Goal: Task Accomplishment & Management: Use online tool/utility

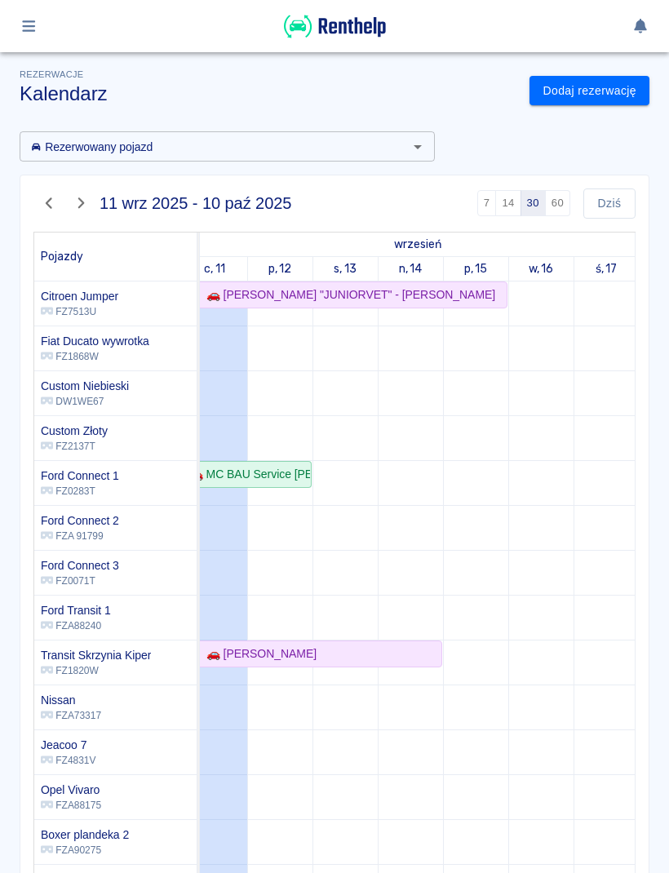
scroll to position [0, 19]
click at [460, 293] on div "🚗 [PERSON_NAME] "JUNIORVET" - [PERSON_NAME]" at bounding box center [344, 294] width 322 height 17
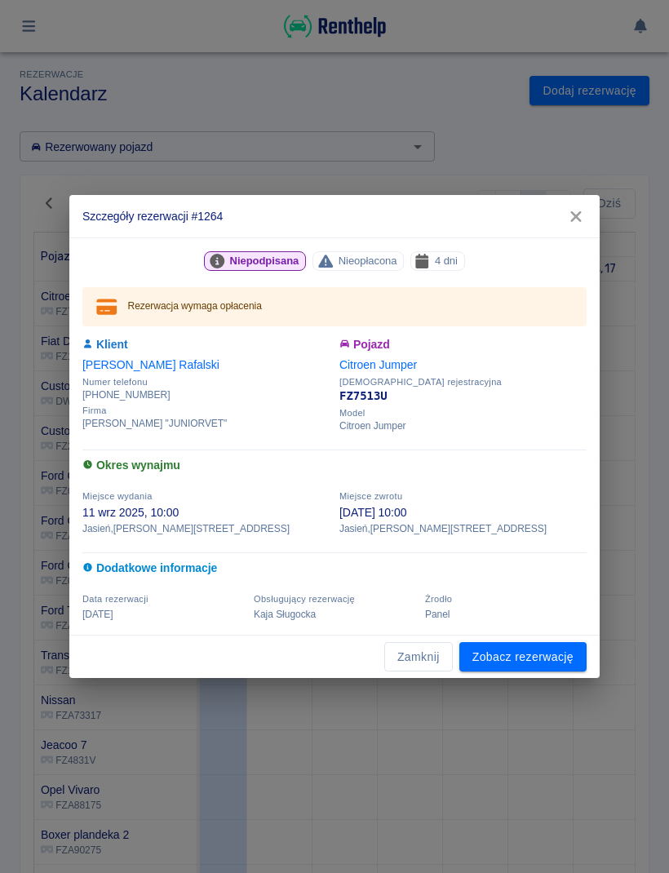
click at [544, 660] on link "Zobacz rezerwację" at bounding box center [522, 657] width 127 height 30
click at [520, 649] on link "Zobacz rezerwację" at bounding box center [522, 657] width 127 height 30
click at [517, 651] on link "Zobacz rezerwację" at bounding box center [522, 657] width 127 height 30
click at [506, 656] on link "Zobacz rezerwację" at bounding box center [522, 657] width 127 height 30
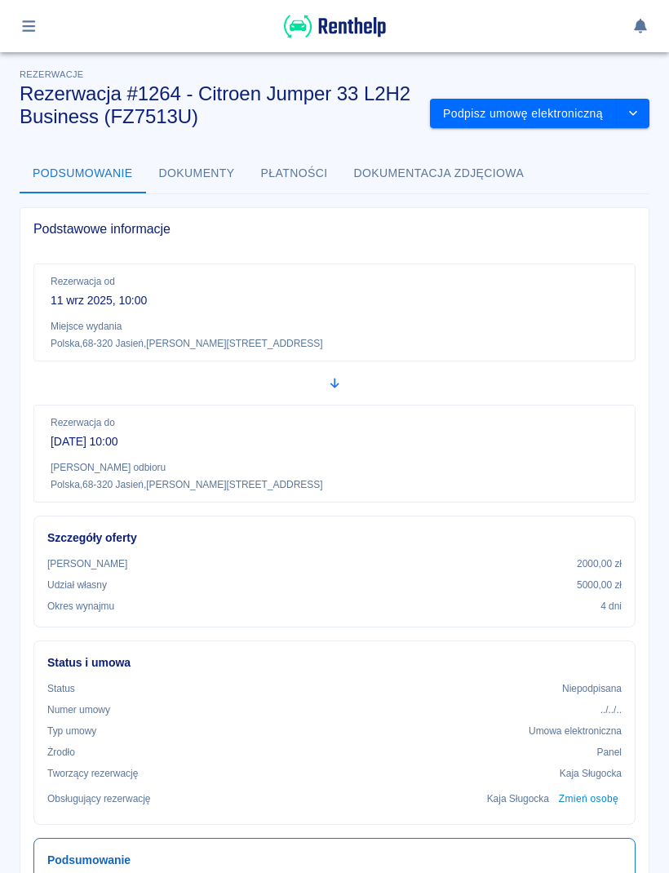
click at [564, 118] on button "Podpisz umowę elektroniczną" at bounding box center [523, 114] width 187 height 30
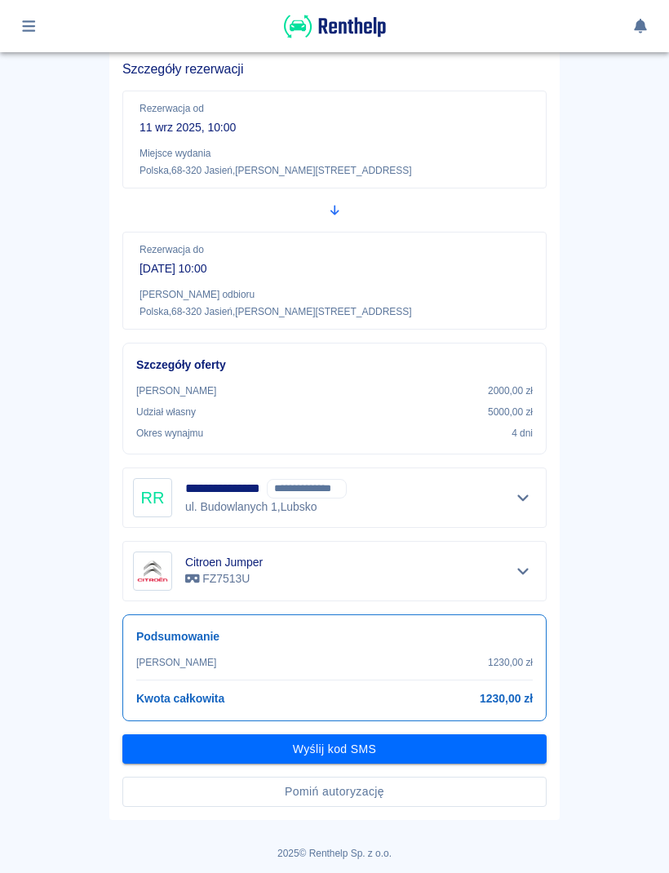
scroll to position [124, 0]
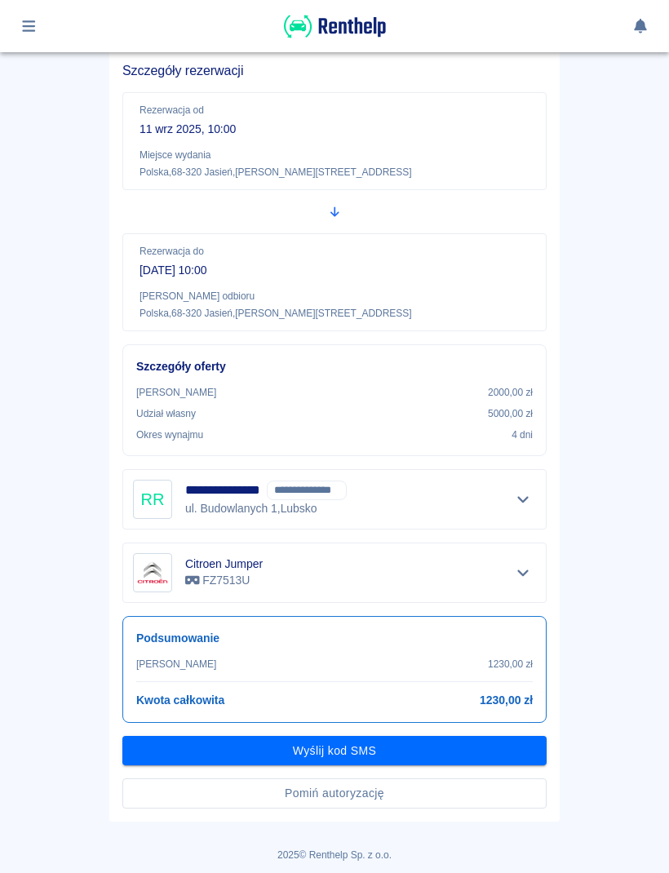
click at [459, 788] on button "Pomiń autoryzację" at bounding box center [334, 794] width 424 height 30
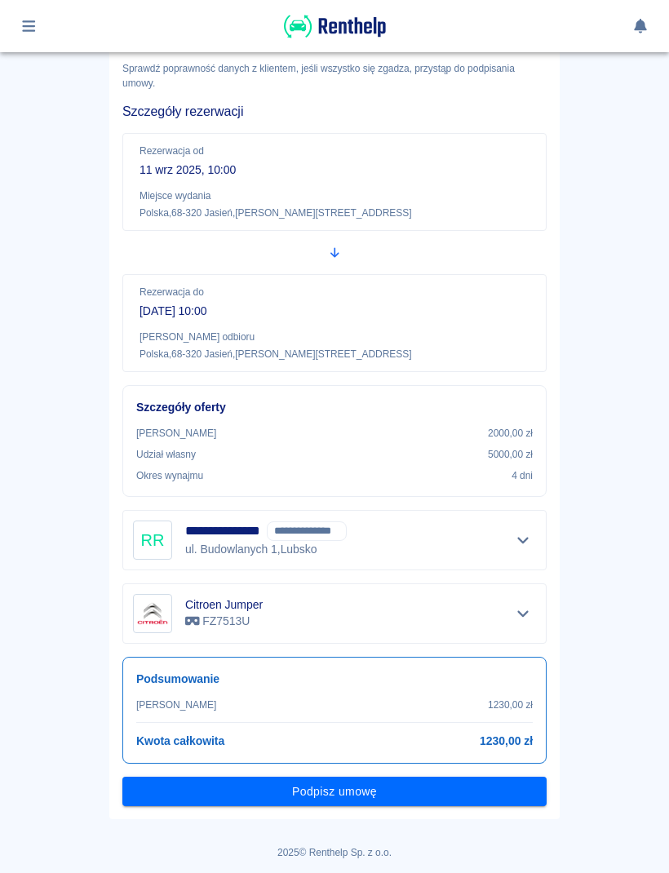
scroll to position [82, 0]
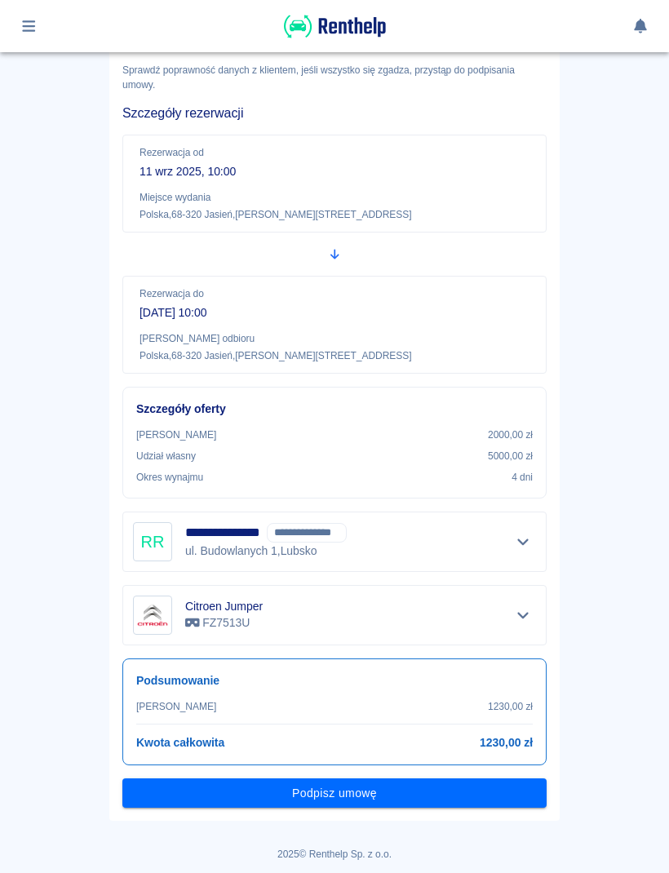
click at [512, 788] on button "Podpisz umowę" at bounding box center [334, 794] width 424 height 30
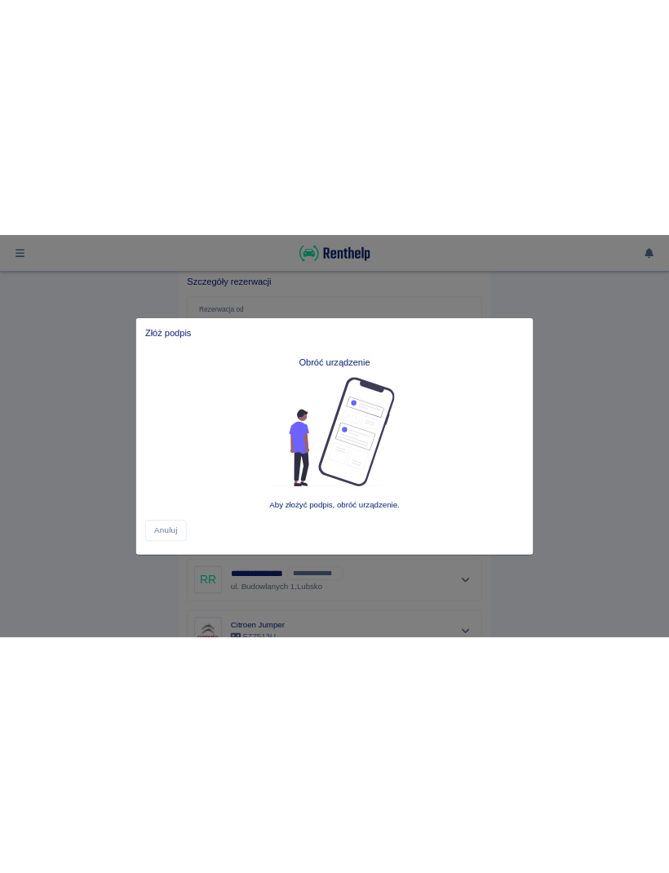
scroll to position [0, 0]
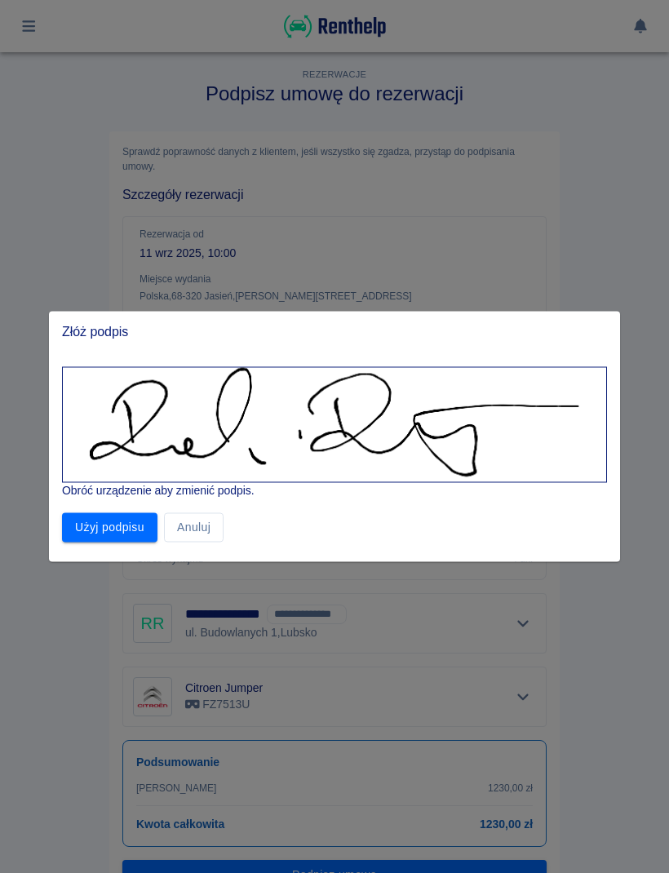
click at [121, 536] on button "Użyj podpisu" at bounding box center [109, 528] width 95 height 30
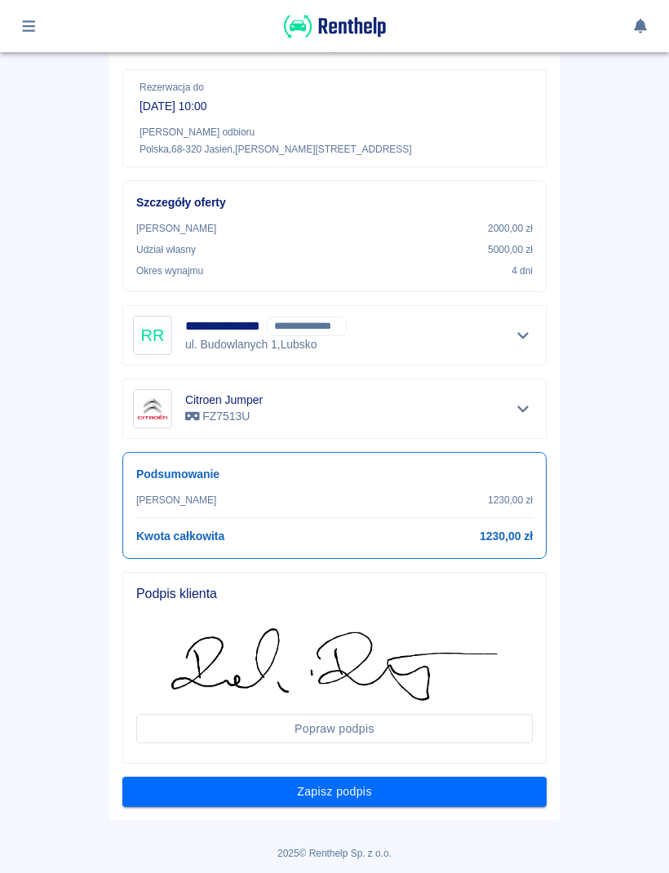
scroll to position [286, 0]
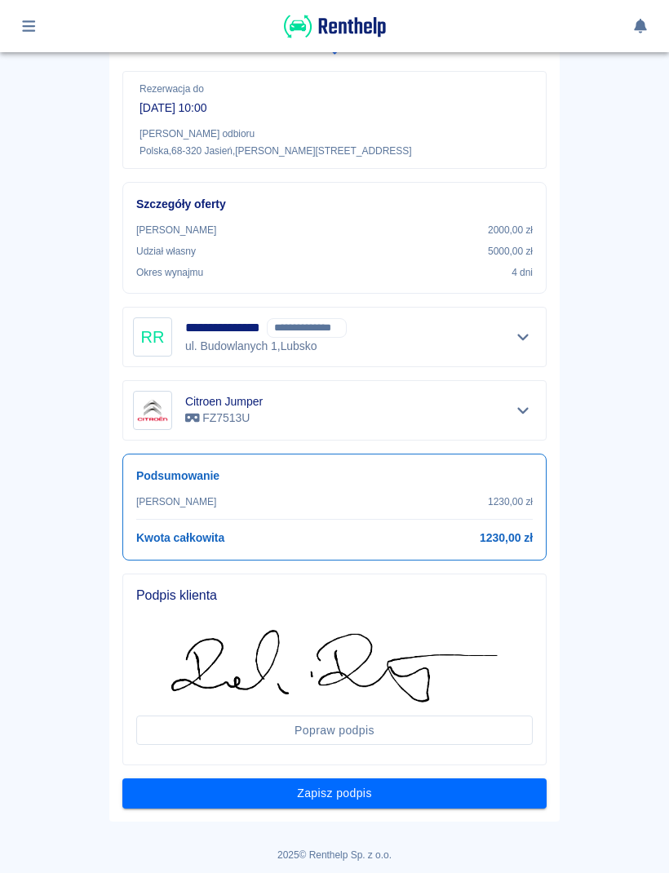
click at [496, 806] on button "Zapisz podpis" at bounding box center [334, 794] width 424 height 30
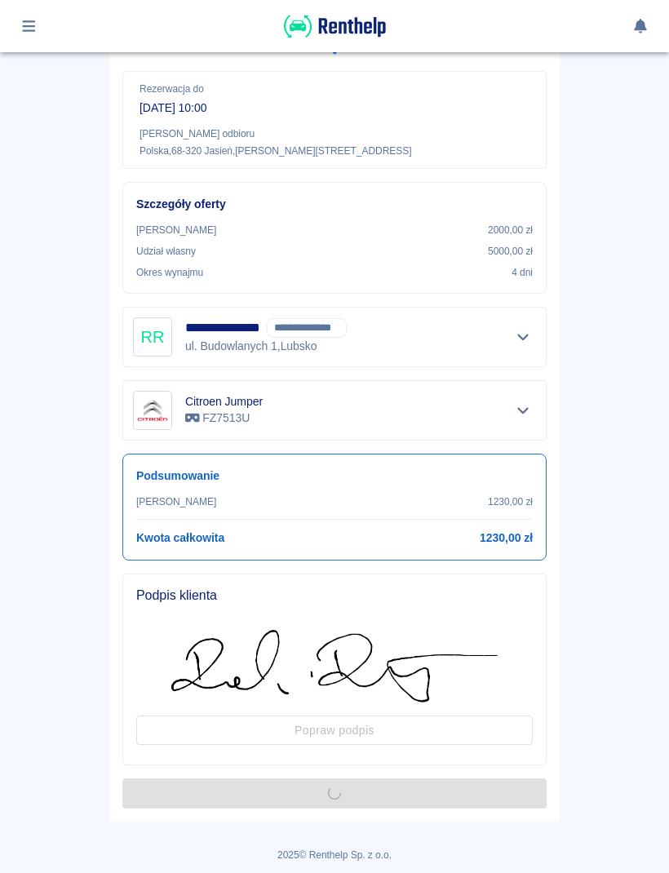
scroll to position [0, 0]
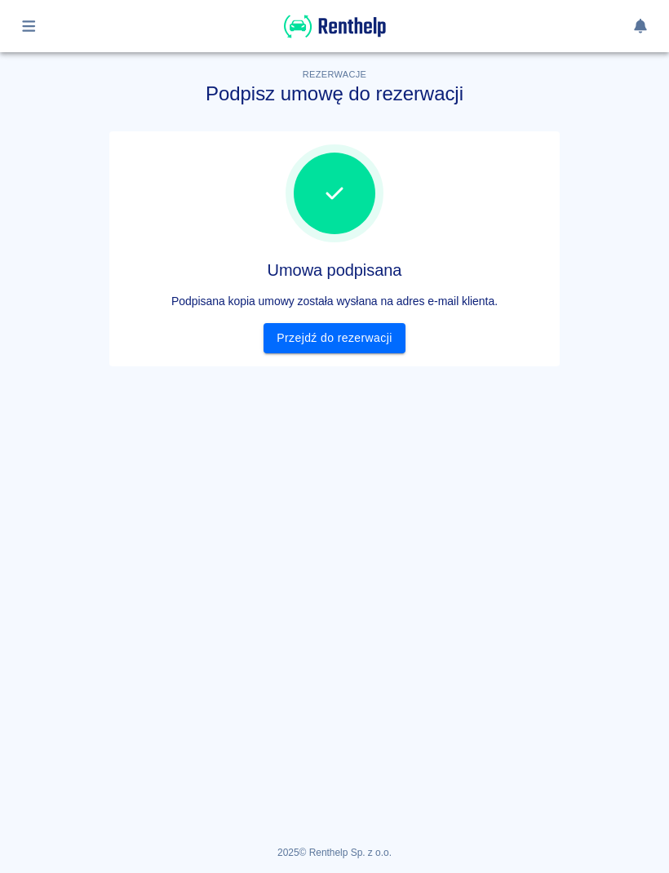
click at [398, 334] on link "Przejdź do rezerwacji" at bounding box center [334, 338] width 141 height 30
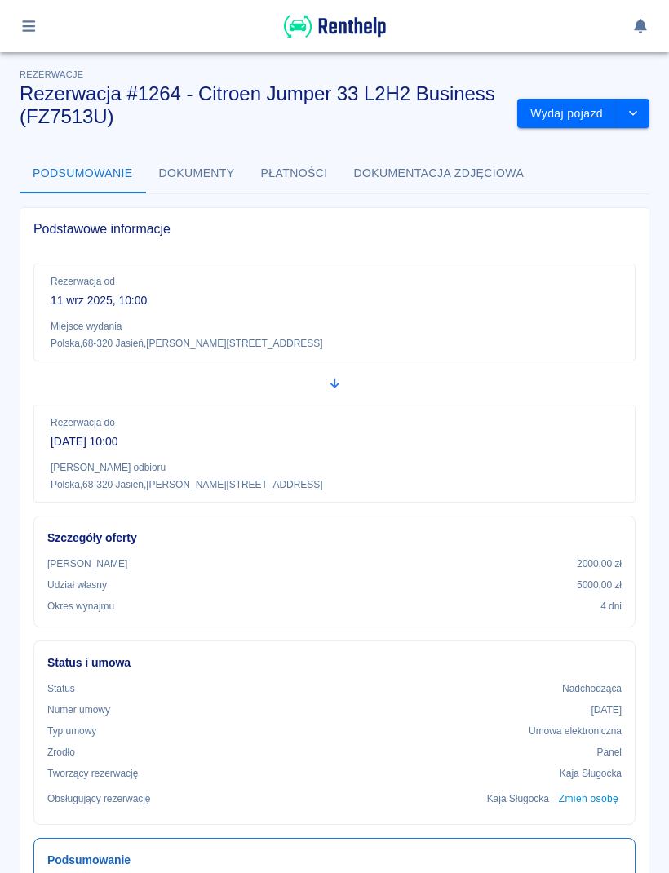
click at [575, 109] on button "Wydaj pojazd" at bounding box center [567, 114] width 100 height 30
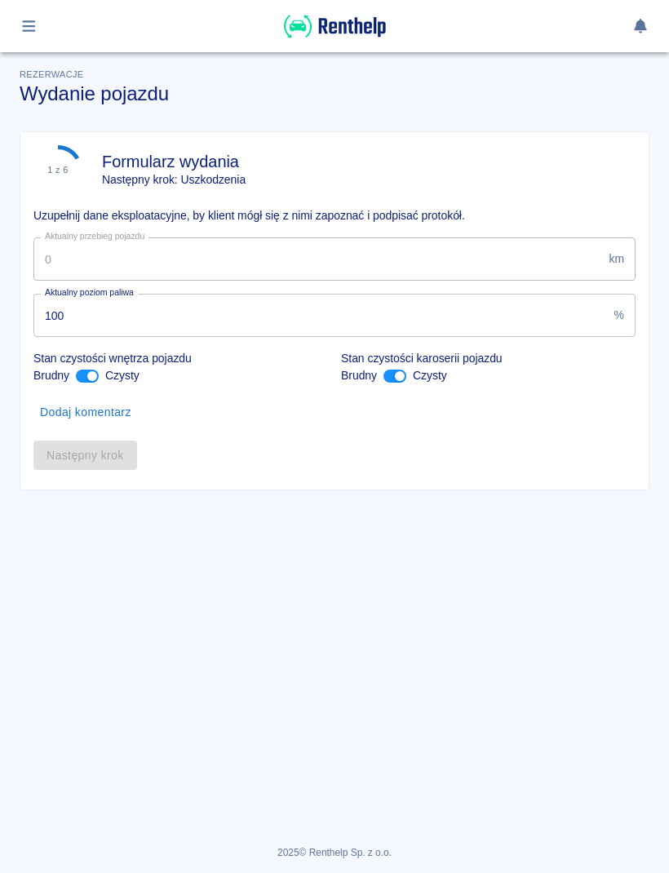
type input "84962"
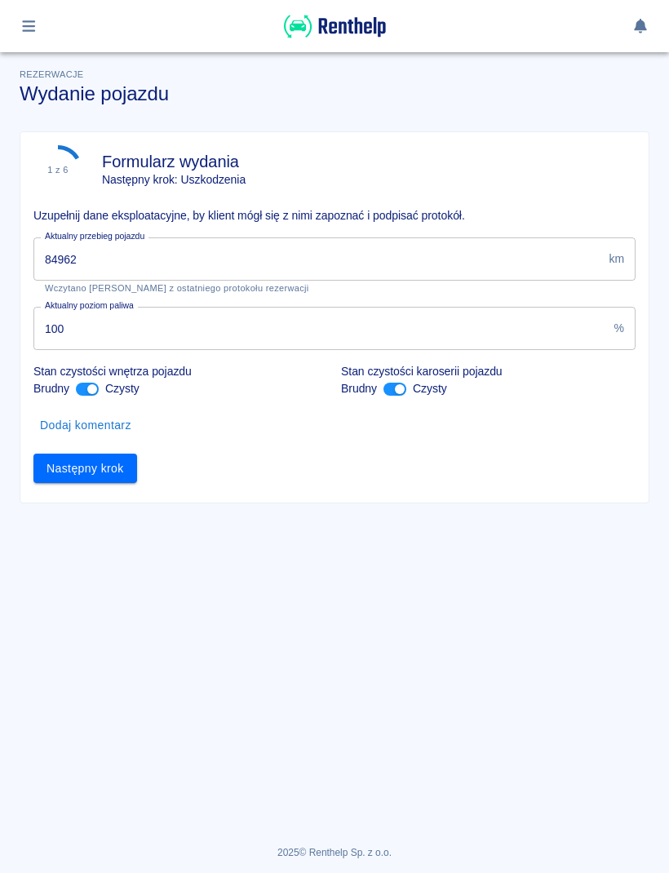
click at [103, 467] on button "Następny krok" at bounding box center [85, 469] width 104 height 30
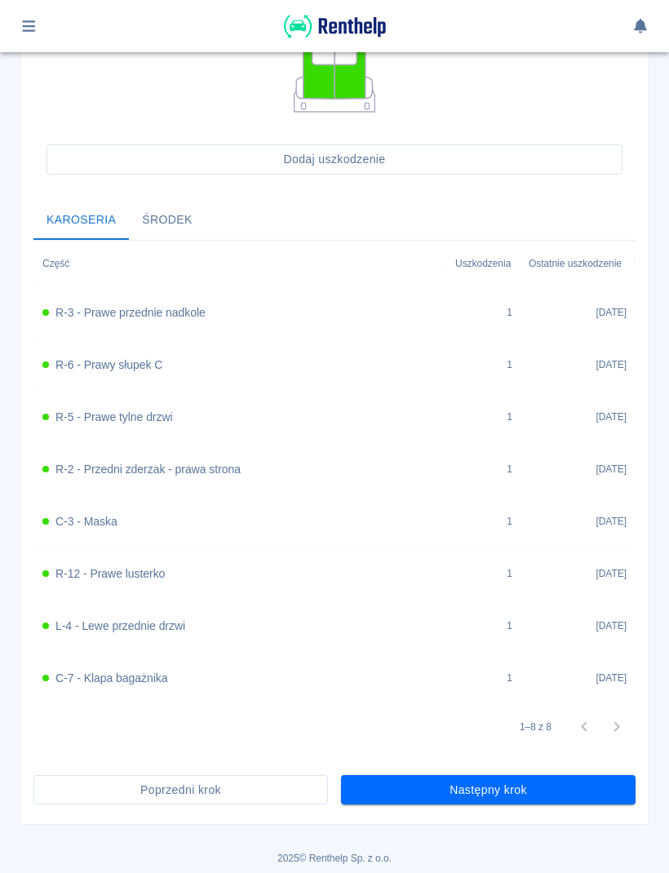
scroll to position [479, 0]
click at [590, 787] on button "Następny krok" at bounding box center [488, 790] width 295 height 30
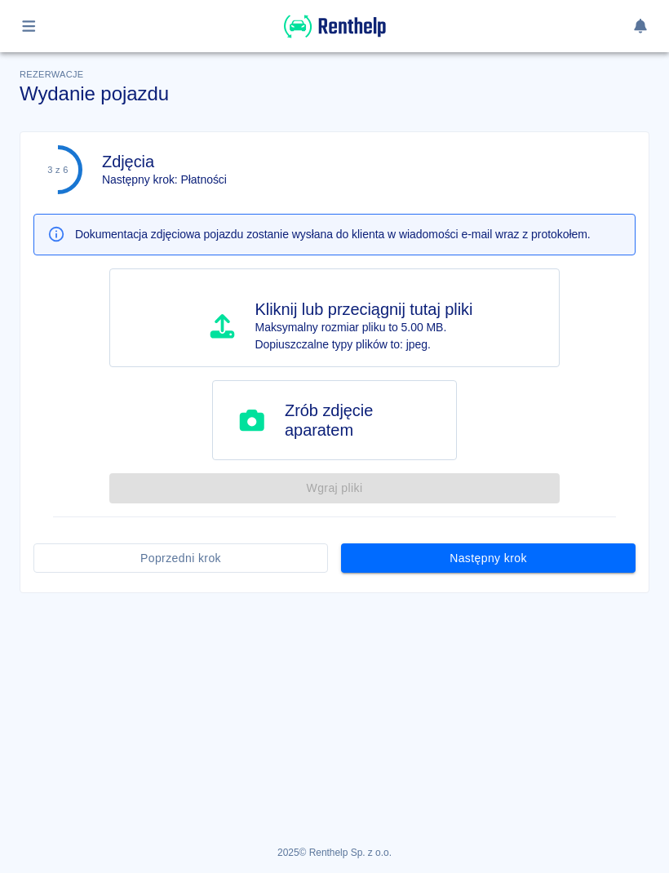
click at [602, 556] on button "Następny krok" at bounding box center [488, 559] width 295 height 30
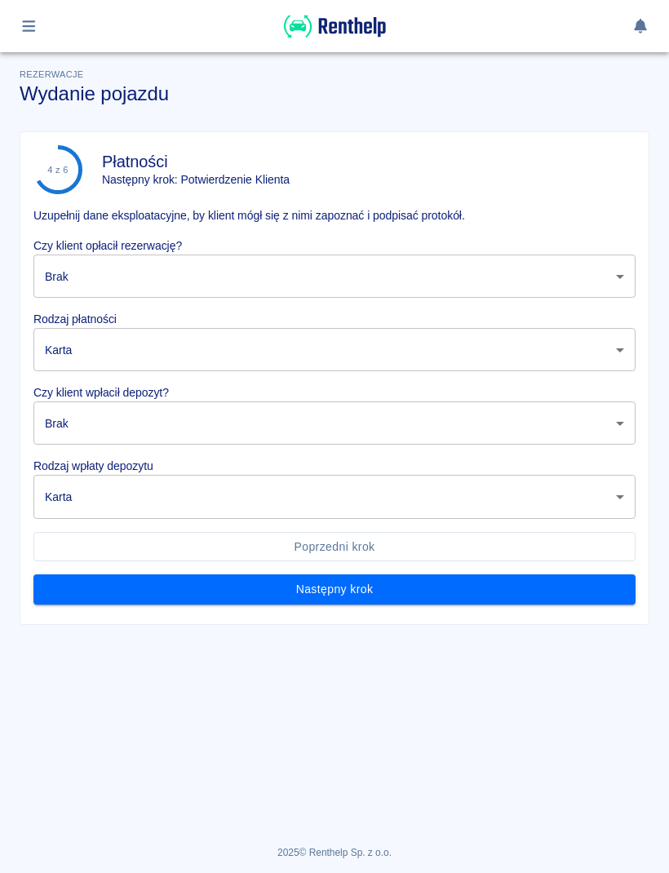
click at [592, 260] on body "Używamy plików Cookies, by zapewnić Ci najlepsze możliwe doświadczenie. Aby dow…" at bounding box center [334, 436] width 669 height 873
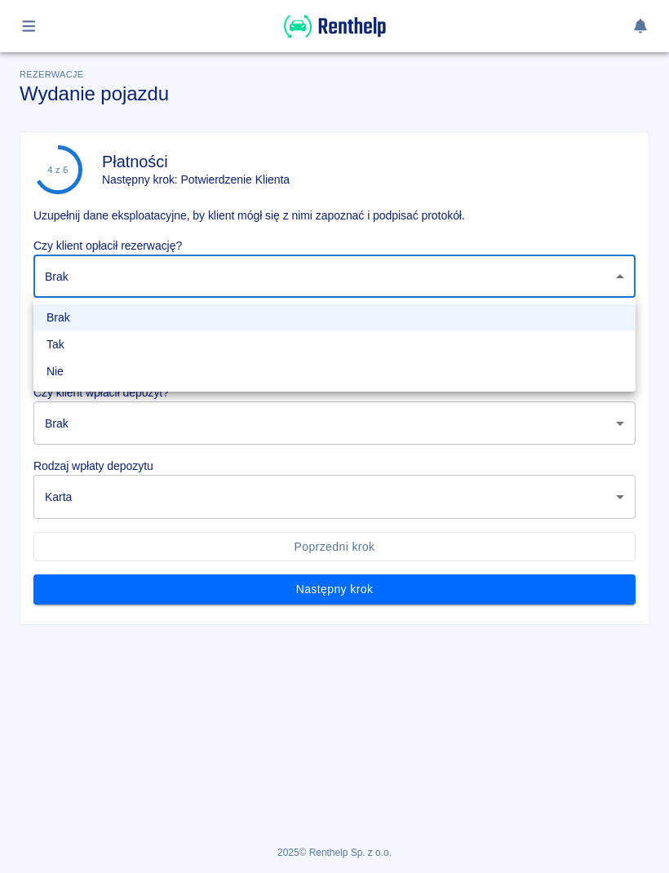
click at [127, 346] on li "Tak" at bounding box center [334, 344] width 602 height 27
type input "true"
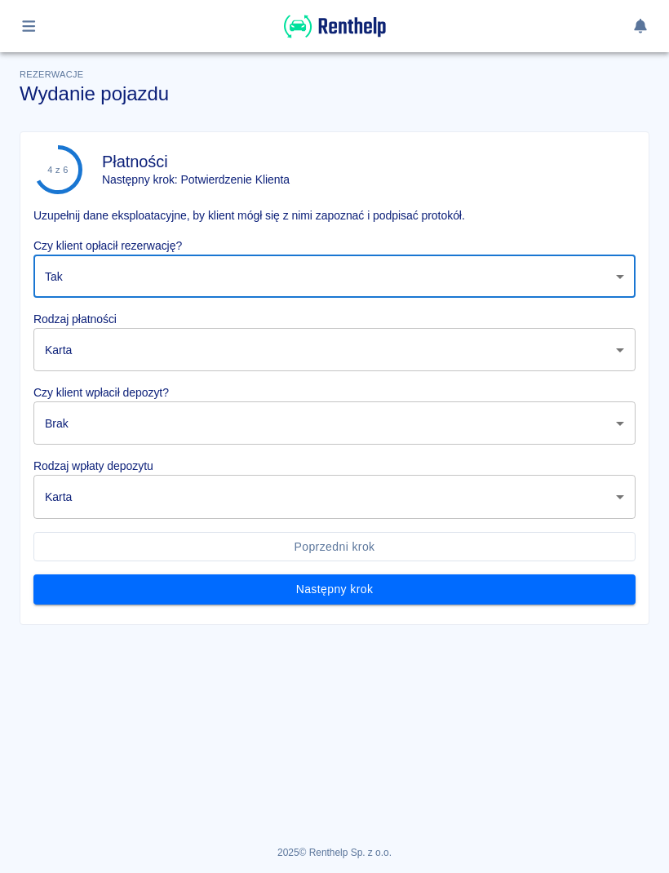
click at [135, 351] on body "Używamy plików Cookies, by zapewnić Ci najlepsze możliwe doświadczenie. Aby dow…" at bounding box center [334, 436] width 669 height 873
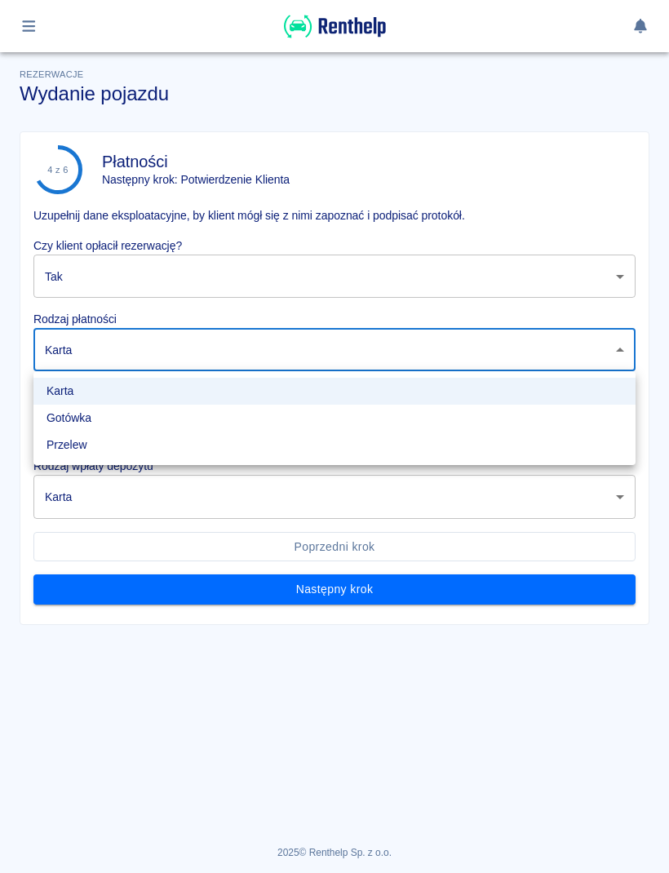
click at [108, 420] on li "Gotówka" at bounding box center [334, 418] width 602 height 27
type input "cash"
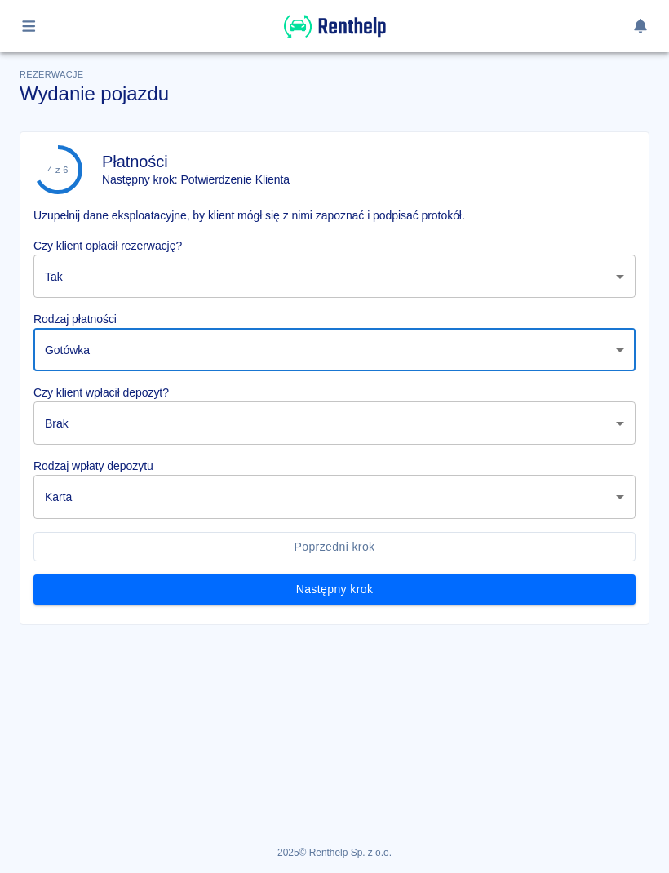
click at [152, 422] on body "Używamy plików Cookies, by zapewnić Ci najlepsze możliwe doświadczenie. Aby dow…" at bounding box center [334, 436] width 669 height 873
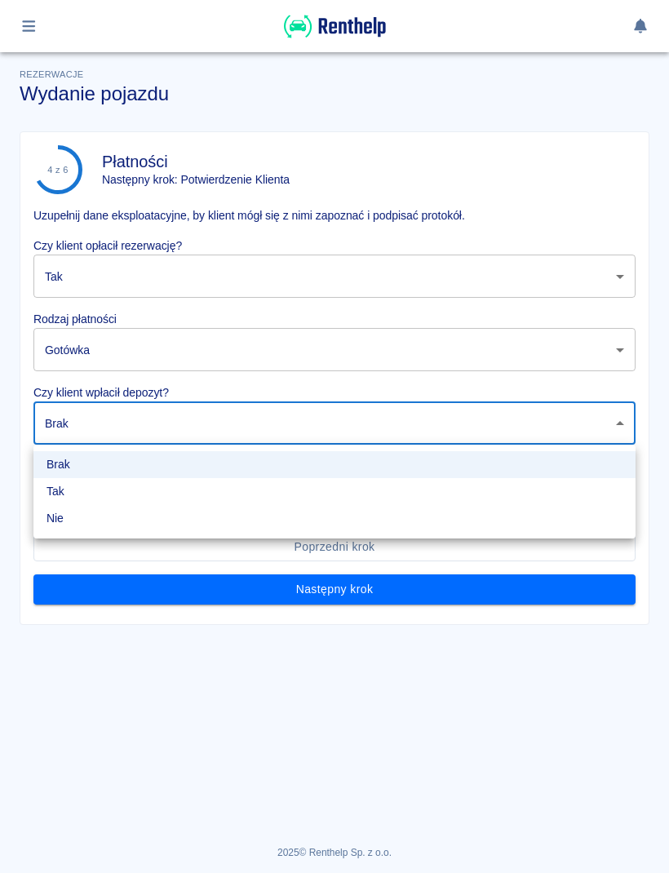
click at [100, 499] on li "Tak" at bounding box center [334, 491] width 602 height 27
type input "true"
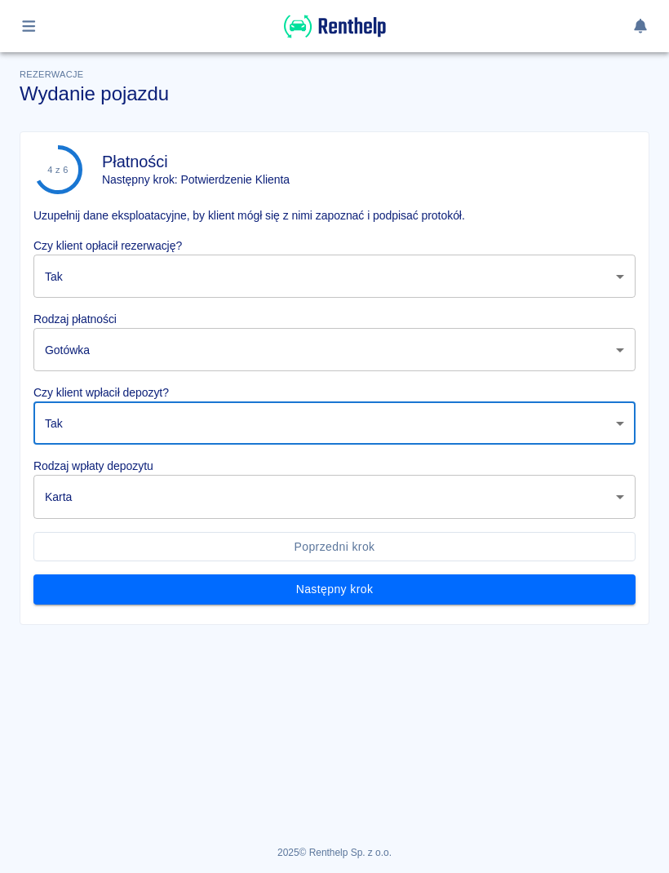
click at [157, 504] on body "Używamy plików Cookies, by zapewnić Ci najlepsze możliwe doświadczenie. Aby dow…" at bounding box center [334, 436] width 669 height 873
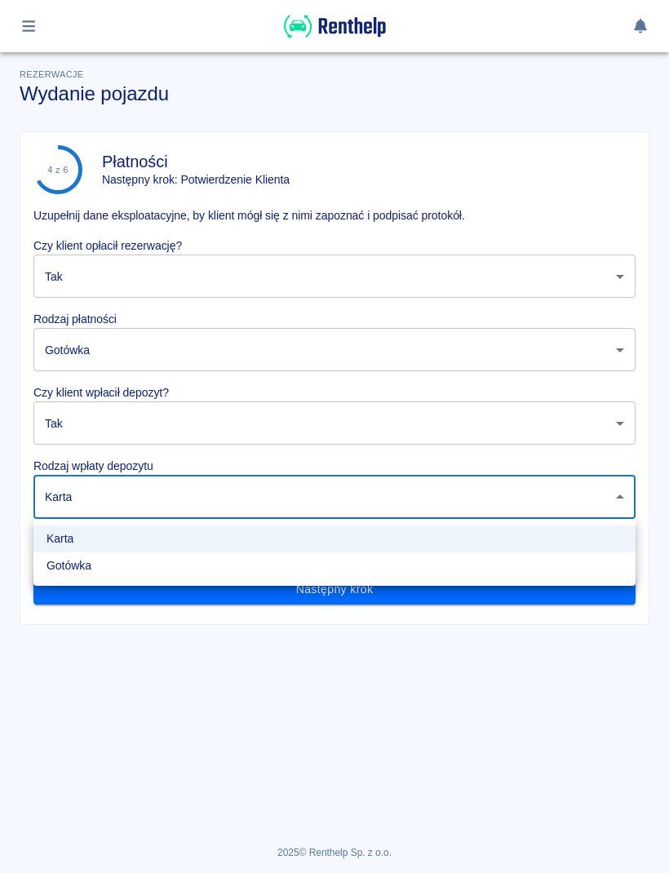
click at [127, 570] on li "Gotówka" at bounding box center [334, 566] width 602 height 27
type input "cash"
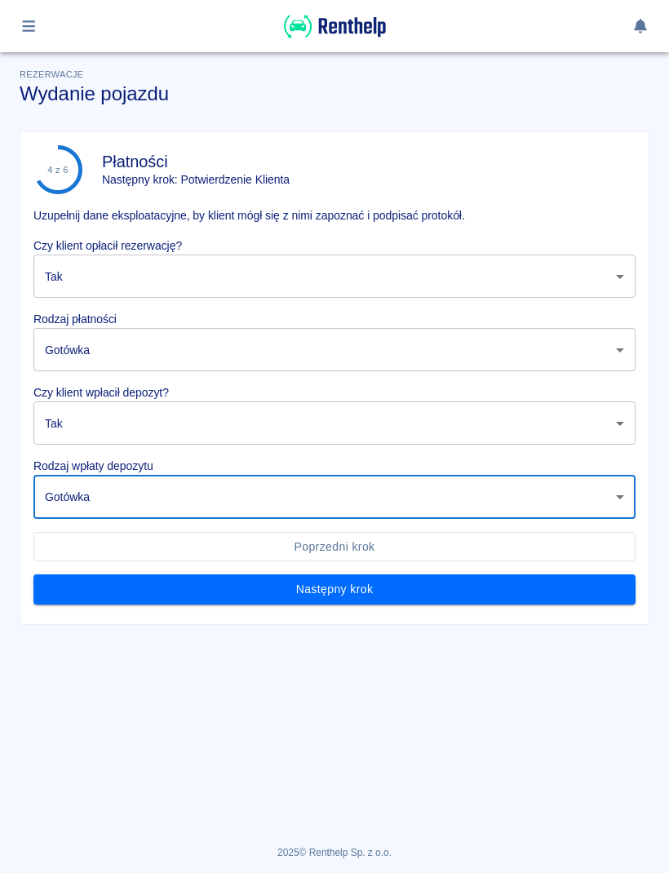
click at [406, 600] on button "Następny krok" at bounding box center [334, 590] width 602 height 30
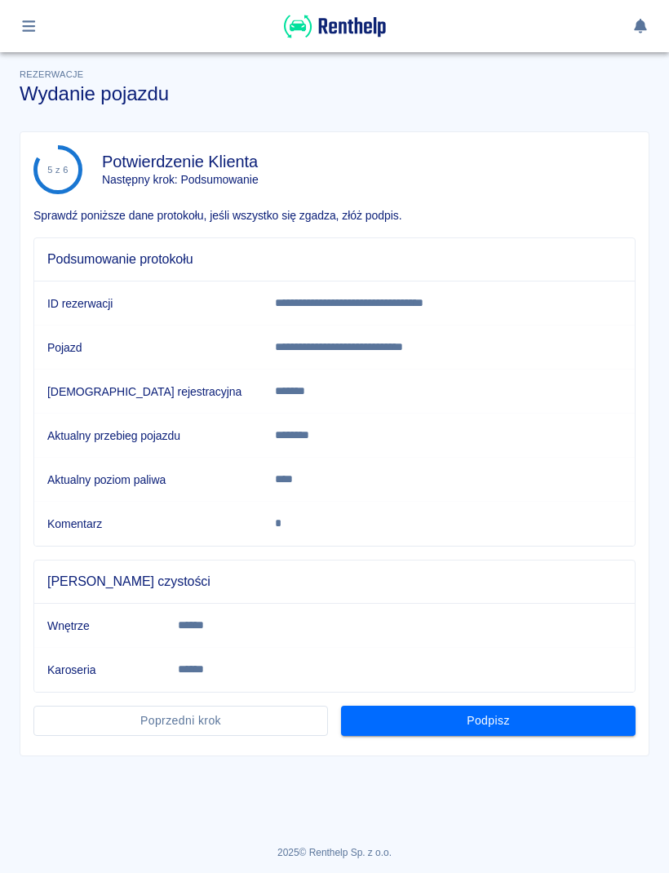
click at [530, 718] on button "Podpisz" at bounding box center [488, 721] width 295 height 30
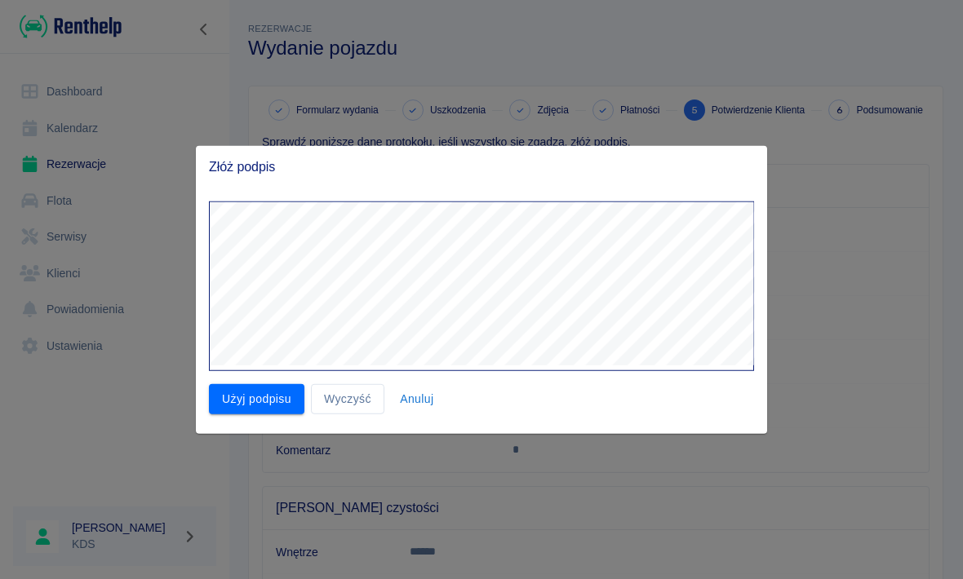
click at [282, 402] on button "Użyj podpisu" at bounding box center [256, 399] width 95 height 30
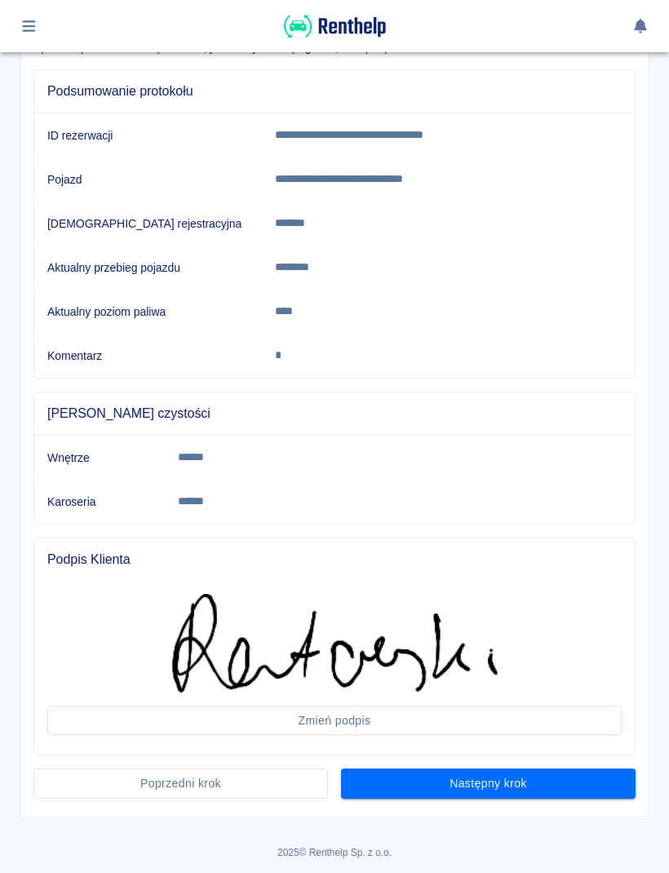
scroll to position [167, 0]
click at [584, 788] on button "Następny krok" at bounding box center [488, 785] width 295 height 30
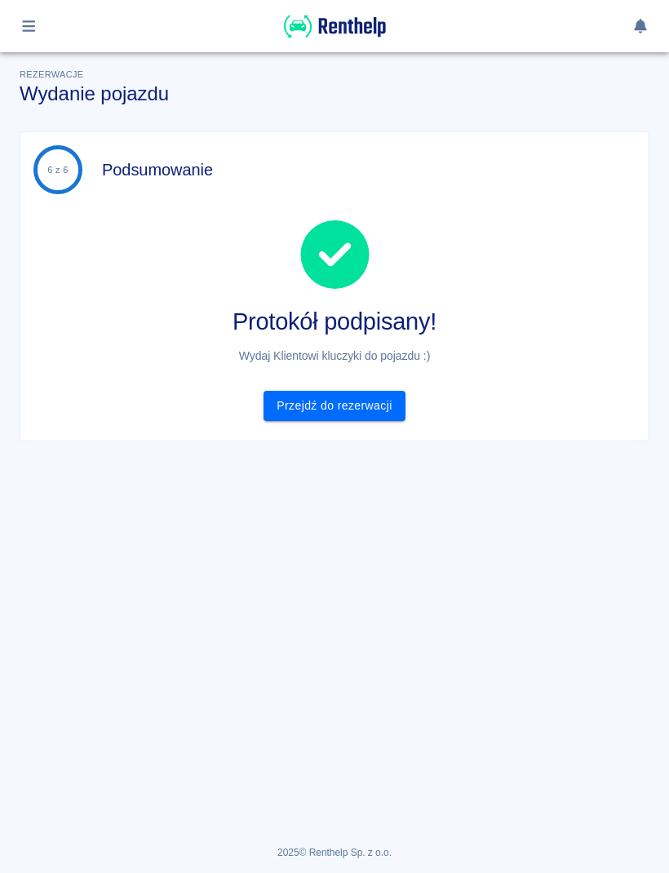
scroll to position [0, 0]
click at [360, 418] on link "Przejdź do rezerwacji" at bounding box center [334, 406] width 141 height 30
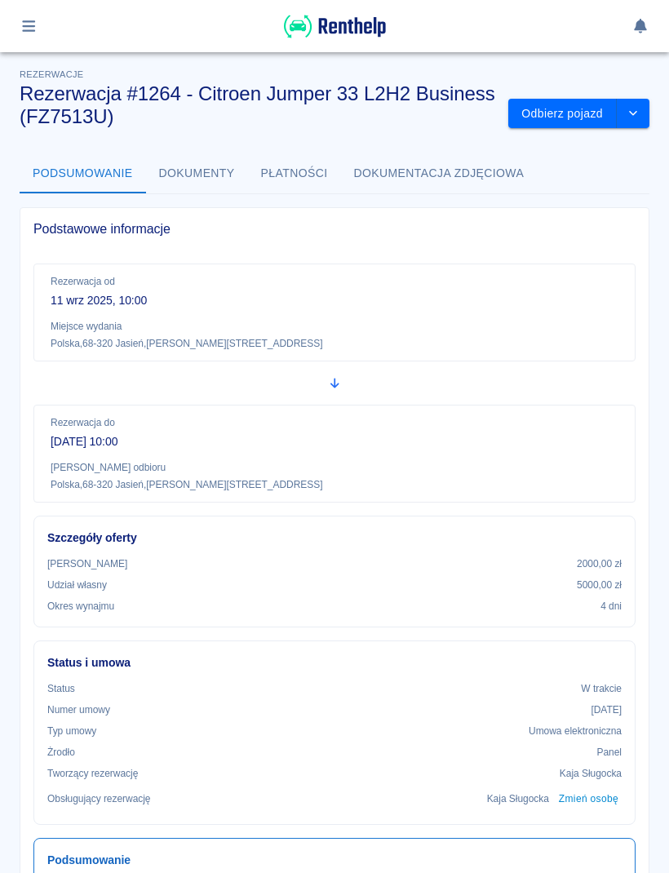
scroll to position [4, 0]
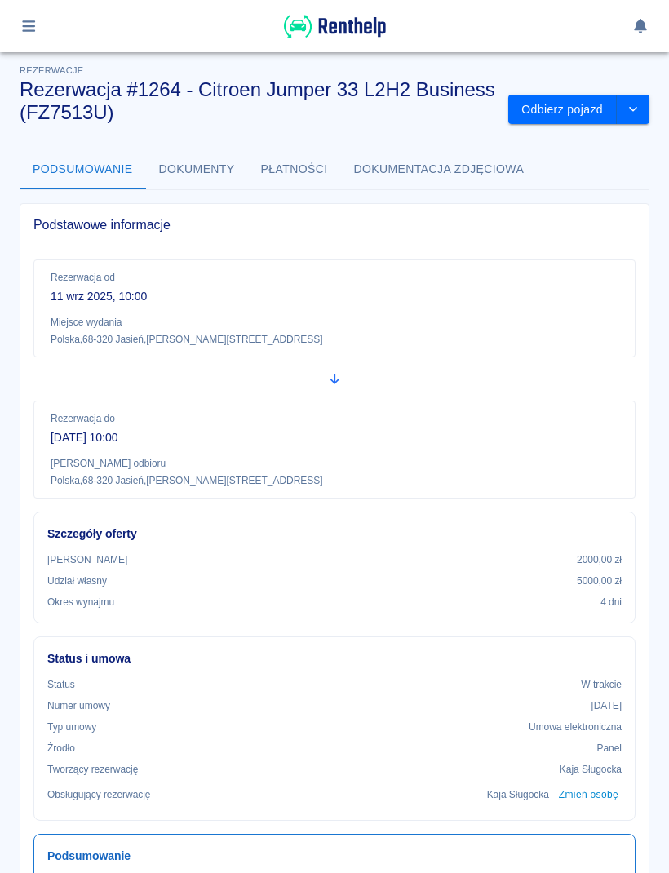
click at [24, 16] on button "button" at bounding box center [29, 26] width 32 height 28
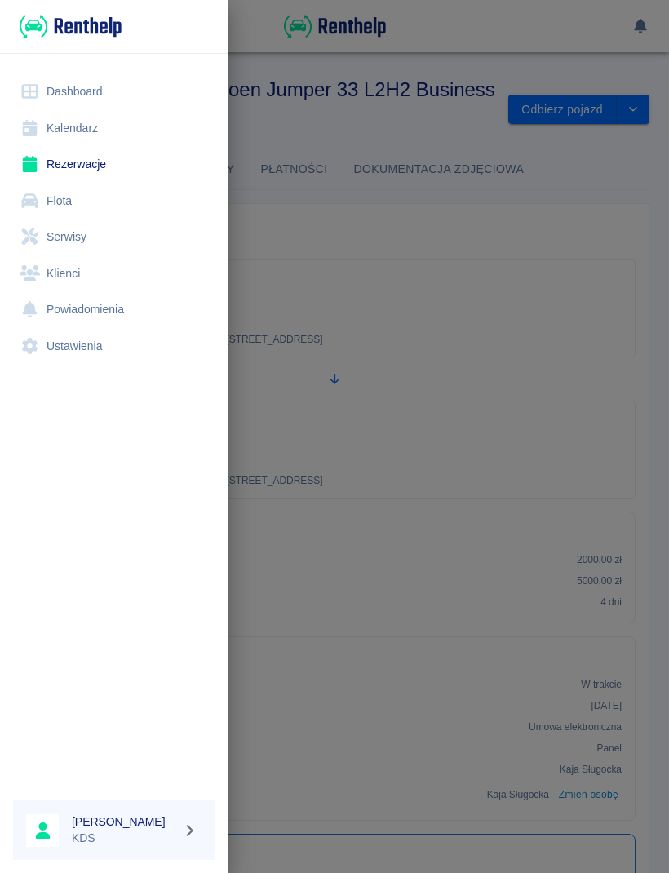
click at [52, 120] on link "Kalendarz" at bounding box center [114, 128] width 202 height 37
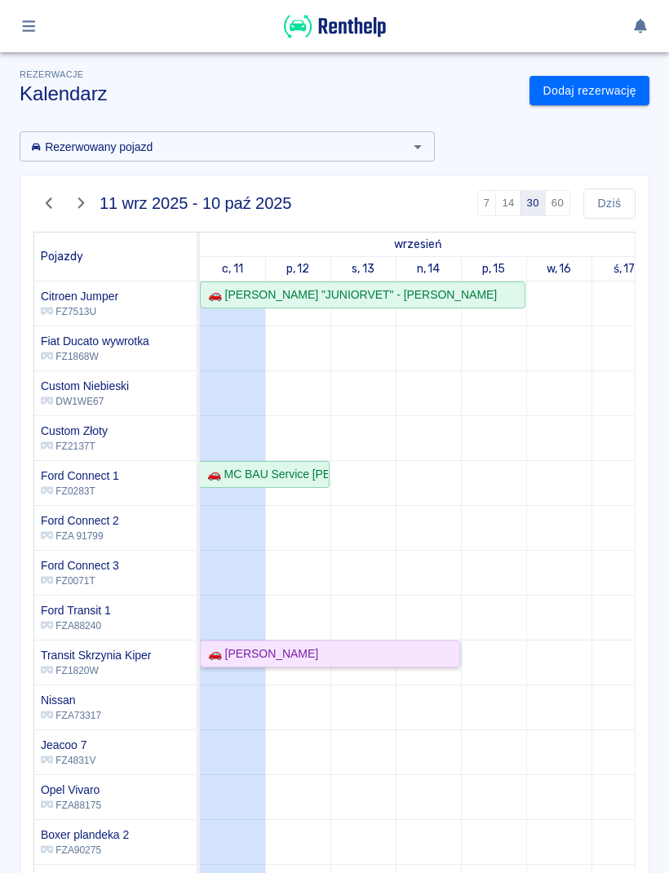
click at [409, 655] on div "🚗 [PERSON_NAME]" at bounding box center [330, 654] width 257 height 17
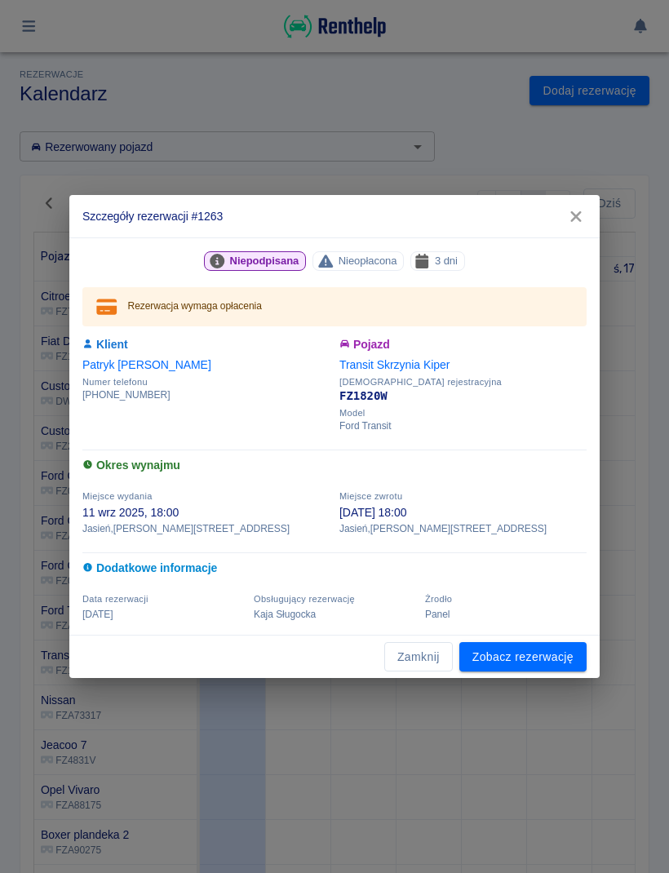
click at [432, 663] on button "Zamknij" at bounding box center [418, 657] width 69 height 30
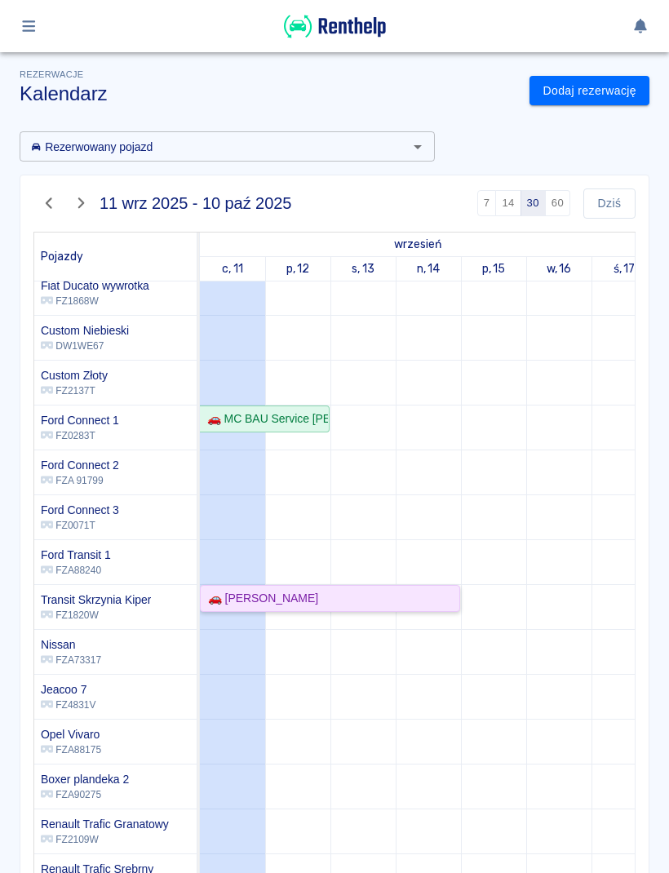
click at [451, 599] on div "🚗 [PERSON_NAME]" at bounding box center [330, 598] width 257 height 17
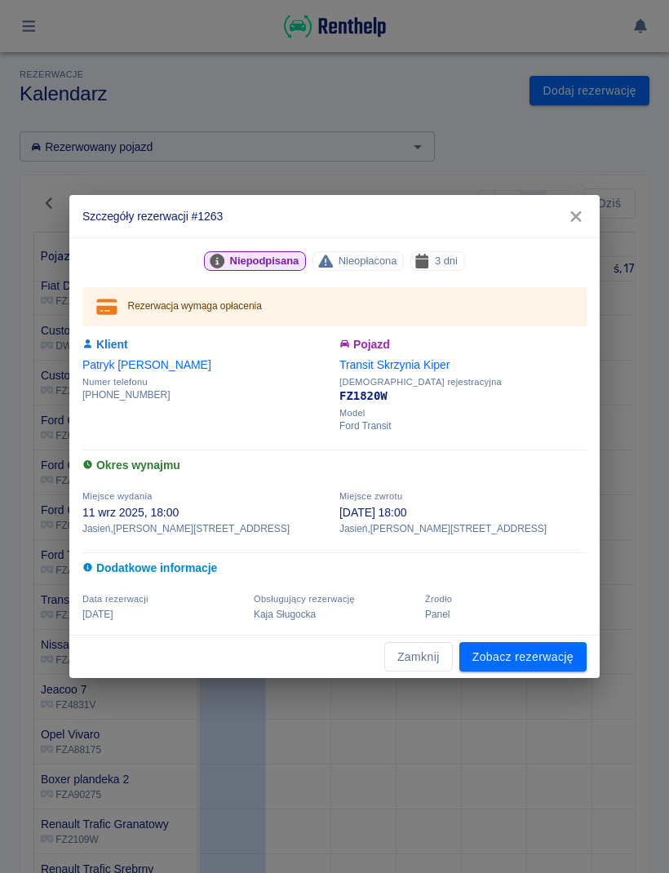
click at [522, 670] on link "Zobacz rezerwację" at bounding box center [522, 657] width 127 height 30
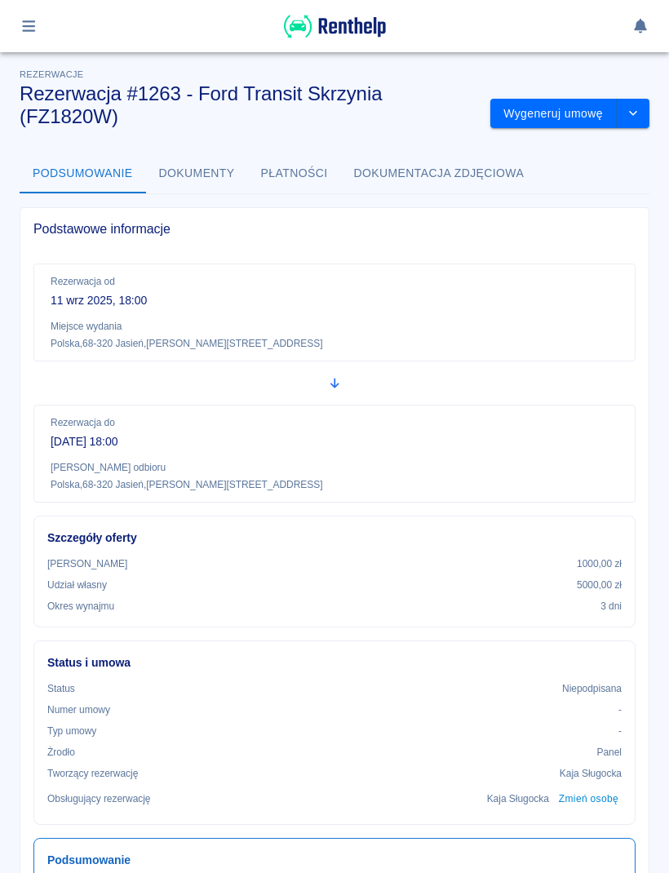
click at [571, 118] on button "Wygeneruj umowę" at bounding box center [554, 114] width 127 height 30
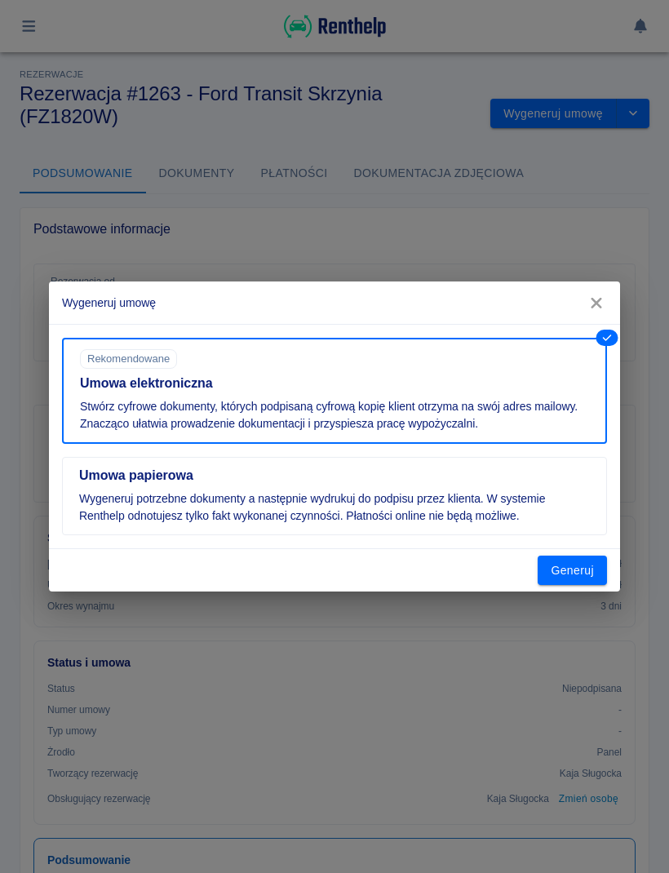
click at [584, 578] on button "Generuj" at bounding box center [572, 571] width 69 height 30
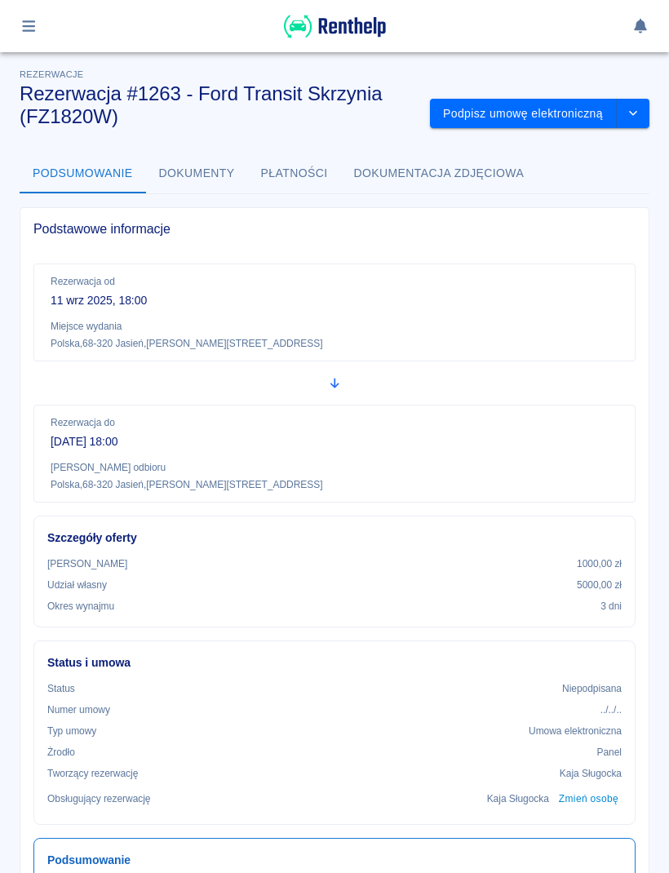
click at [549, 143] on div "**********" at bounding box center [334, 884] width 669 height 1664
click at [574, 127] on button "Podpisz umowę elektroniczną" at bounding box center [523, 114] width 187 height 30
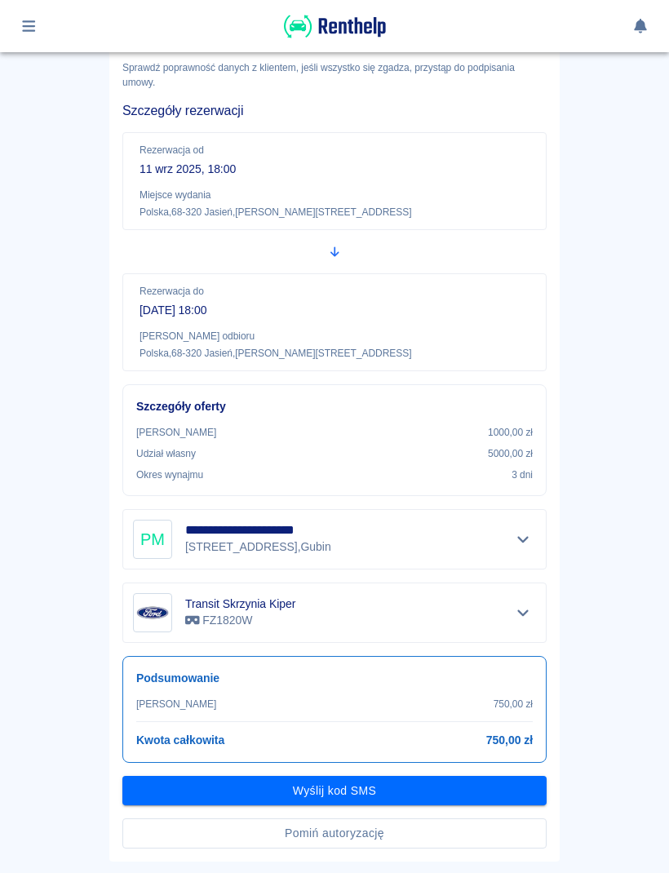
scroll to position [87, 0]
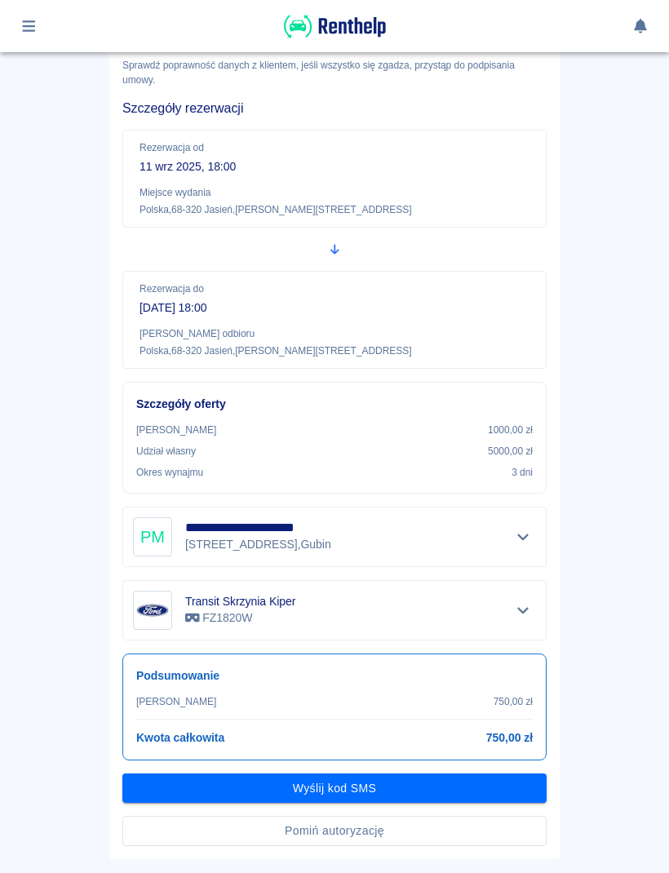
click at [459, 835] on button "Pomiń autoryzację" at bounding box center [334, 831] width 424 height 30
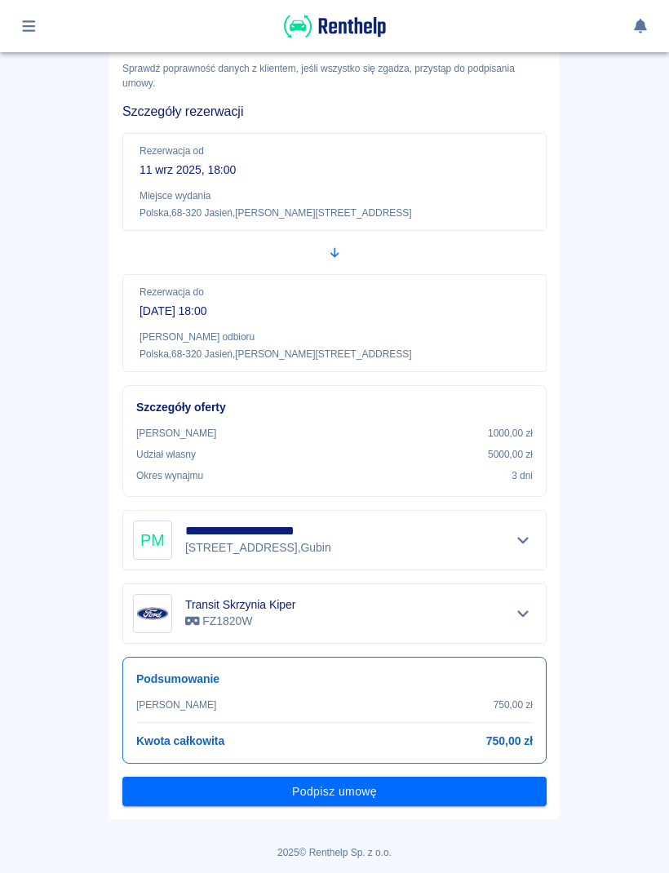
scroll to position [82, 0]
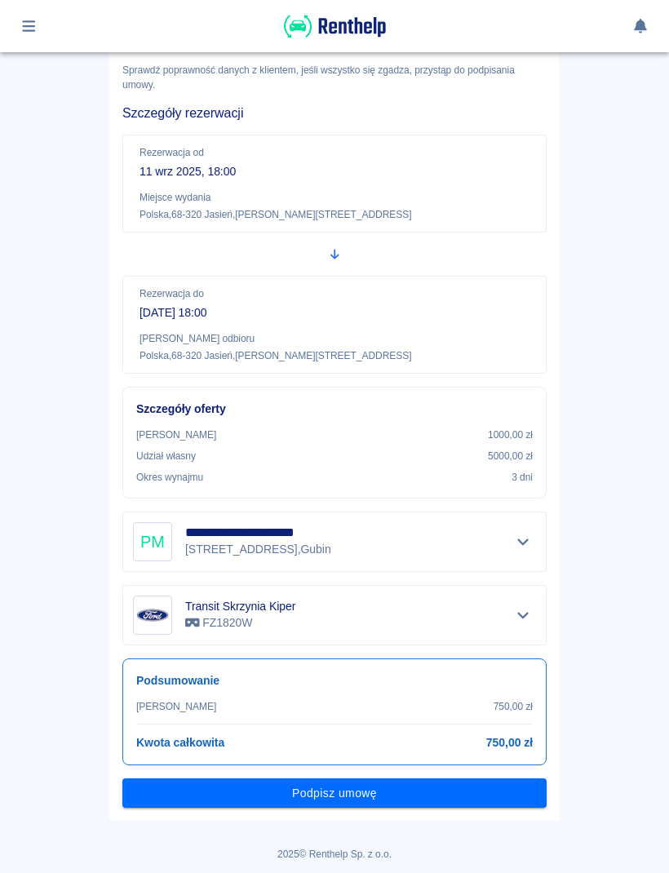
click at [482, 781] on button "Podpisz umowę" at bounding box center [334, 794] width 424 height 30
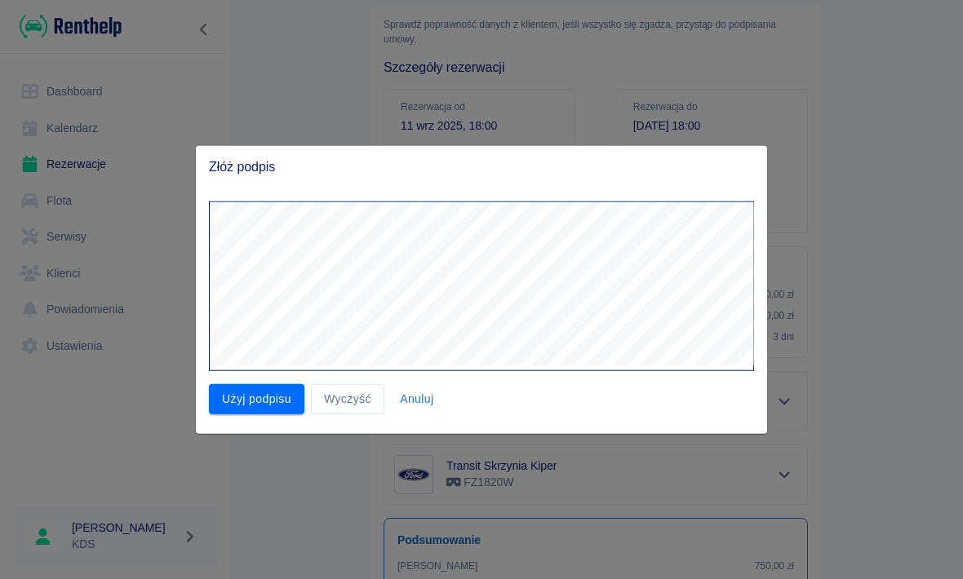
click at [284, 388] on button "Użyj podpisu" at bounding box center [256, 399] width 95 height 30
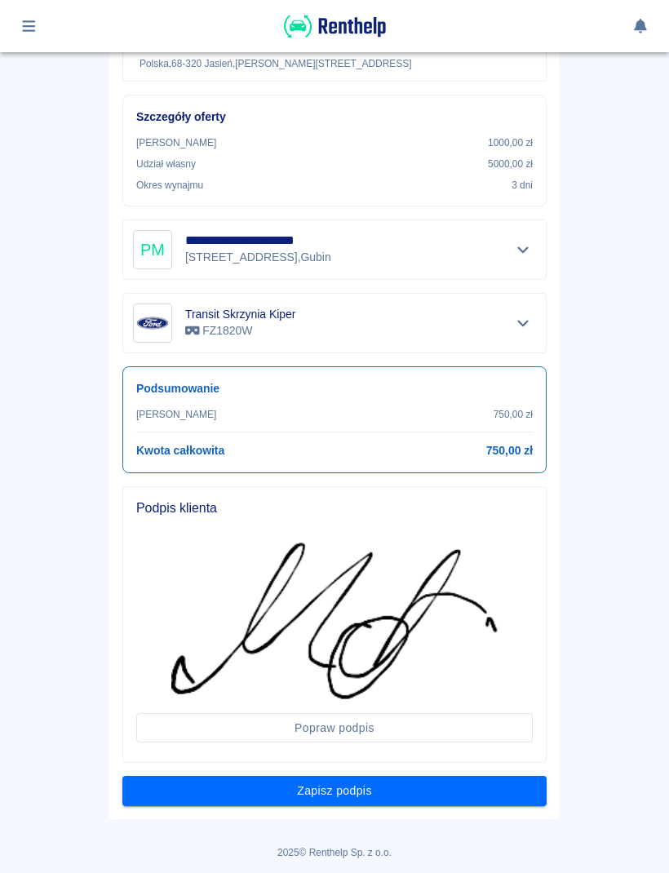
scroll to position [371, 0]
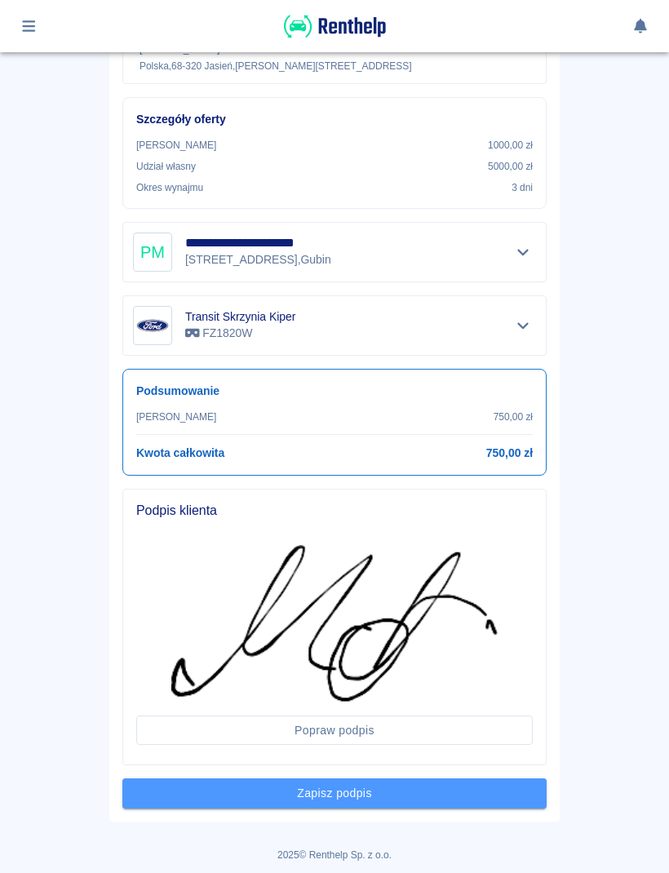
click at [503, 806] on button "Zapisz podpis" at bounding box center [334, 794] width 424 height 30
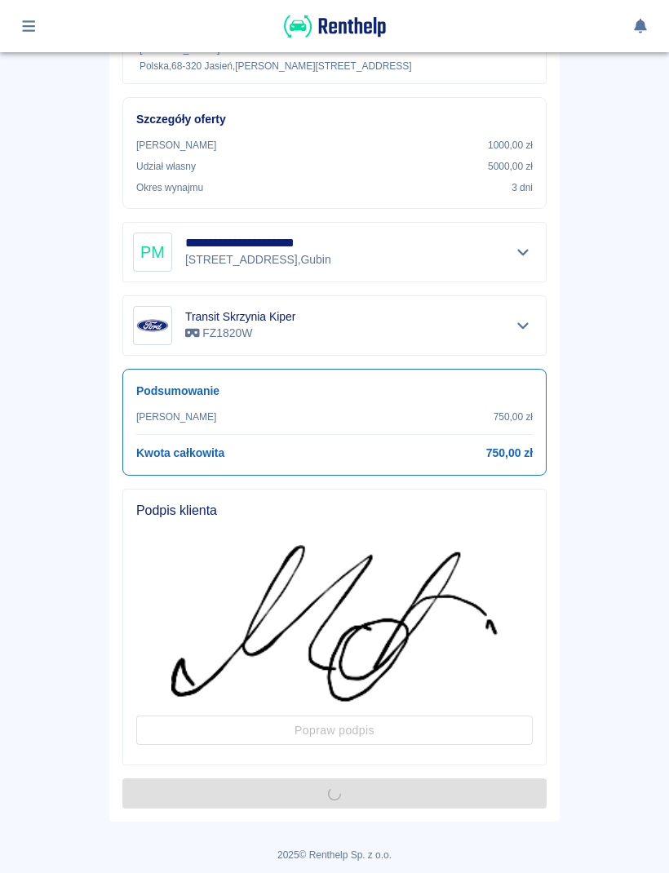
scroll to position [0, 0]
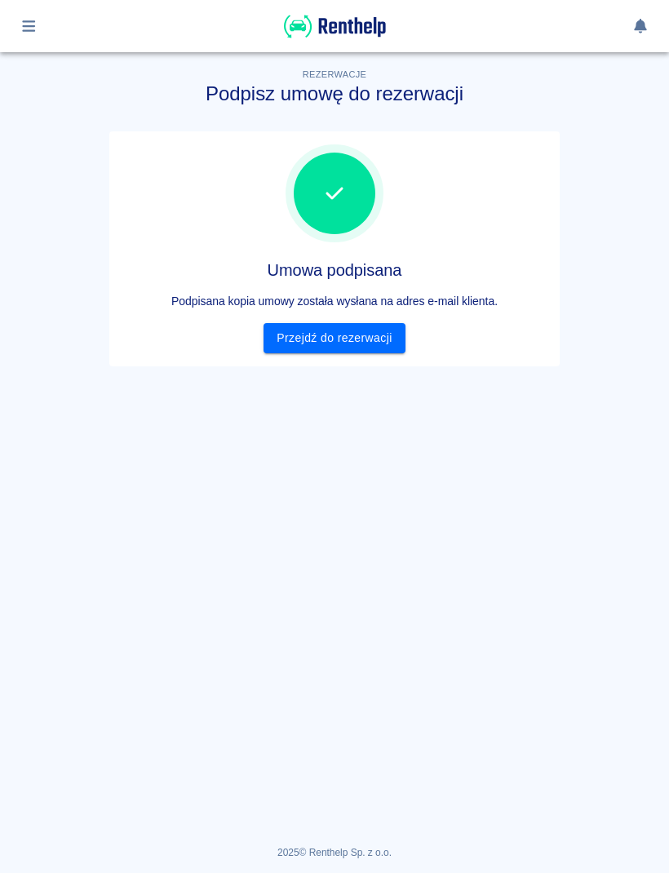
click at [365, 345] on link "Przejdź do rezerwacji" at bounding box center [334, 338] width 141 height 30
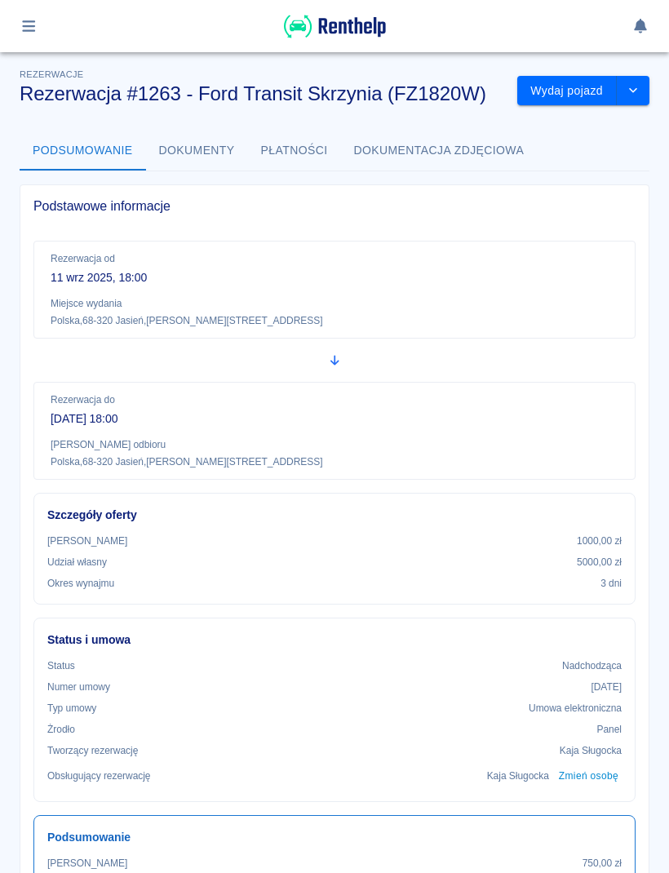
click at [553, 92] on button "Wydaj pojazd" at bounding box center [567, 91] width 100 height 30
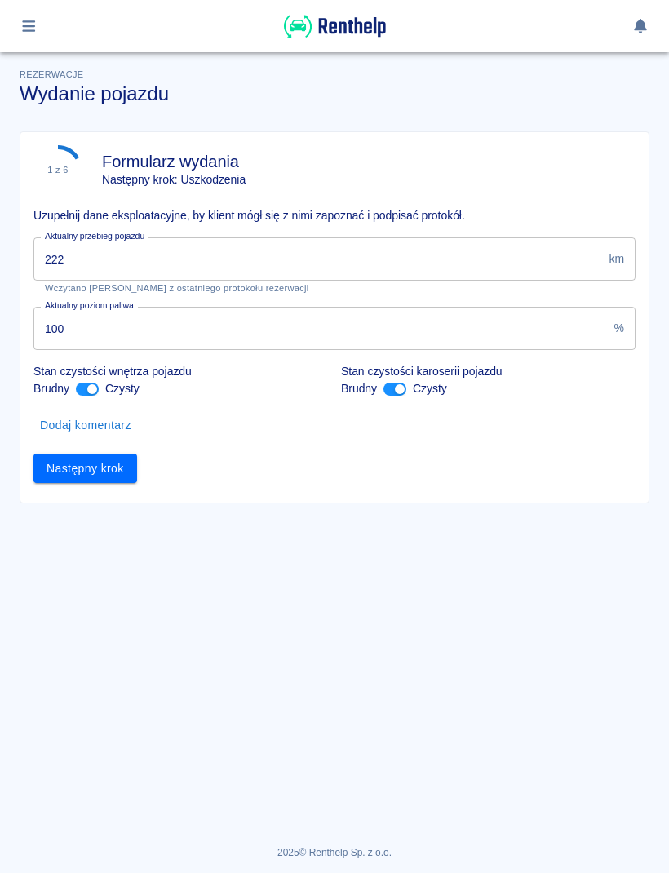
click at [427, 264] on input "222" at bounding box center [317, 259] width 569 height 43
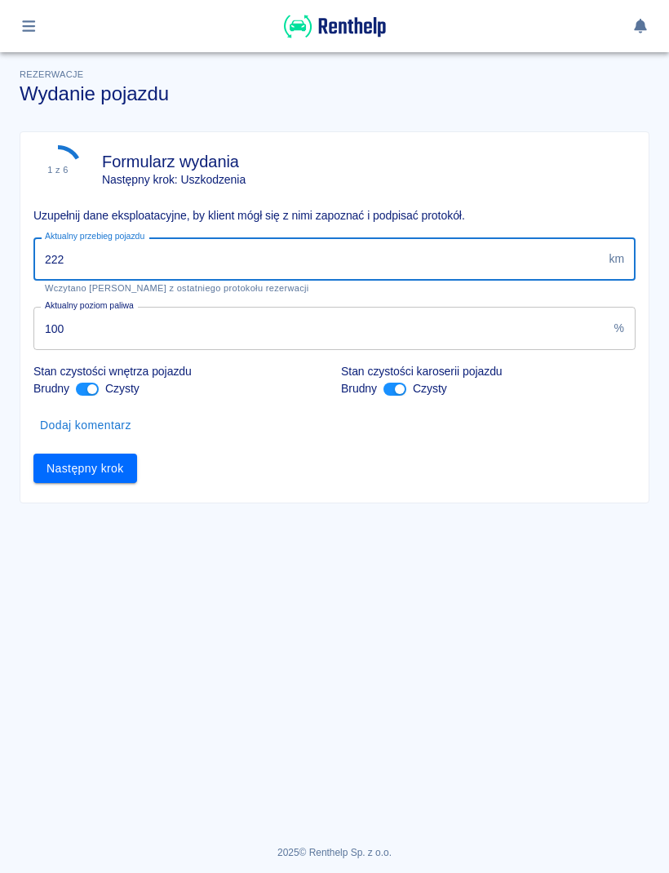
click at [407, 493] on div "1 z 6 Formularz wydania Następny krok: Uszkodzenia Uzupełnij dane eksploatacyjn…" at bounding box center [334, 317] width 628 height 371
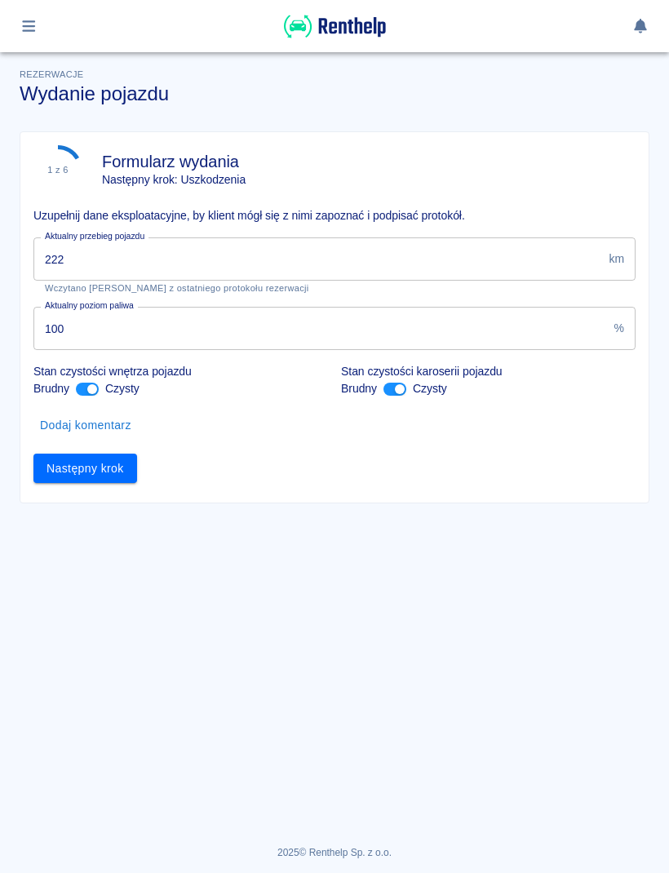
click at [134, 464] on button "Następny krok" at bounding box center [85, 469] width 104 height 30
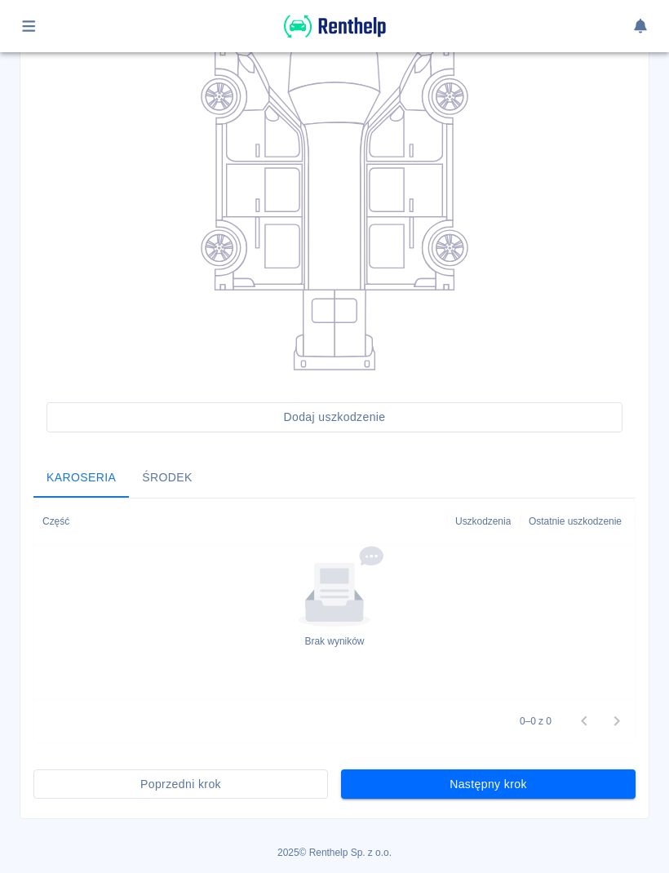
scroll to position [215, 0]
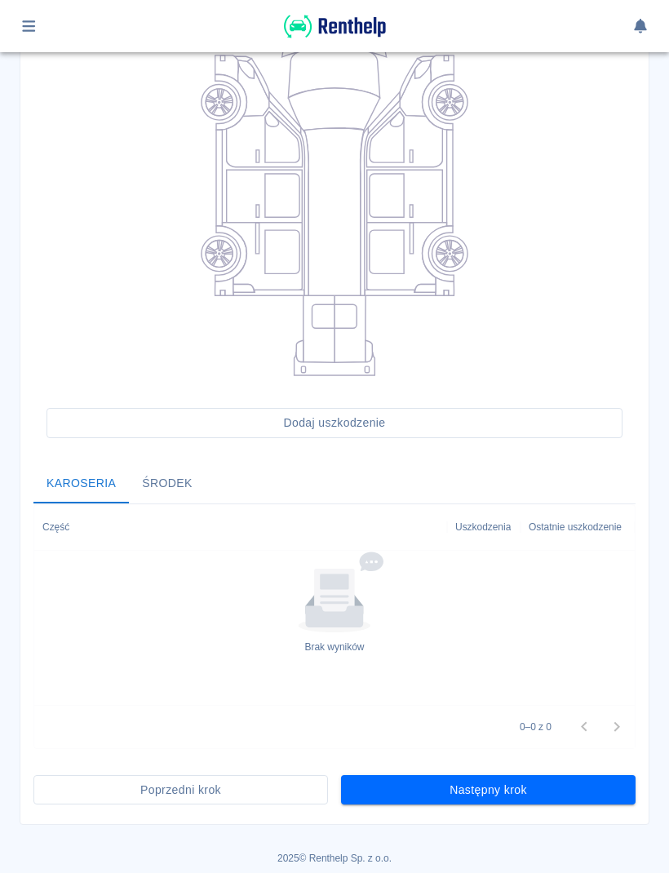
click at [557, 784] on button "Następny krok" at bounding box center [488, 790] width 295 height 30
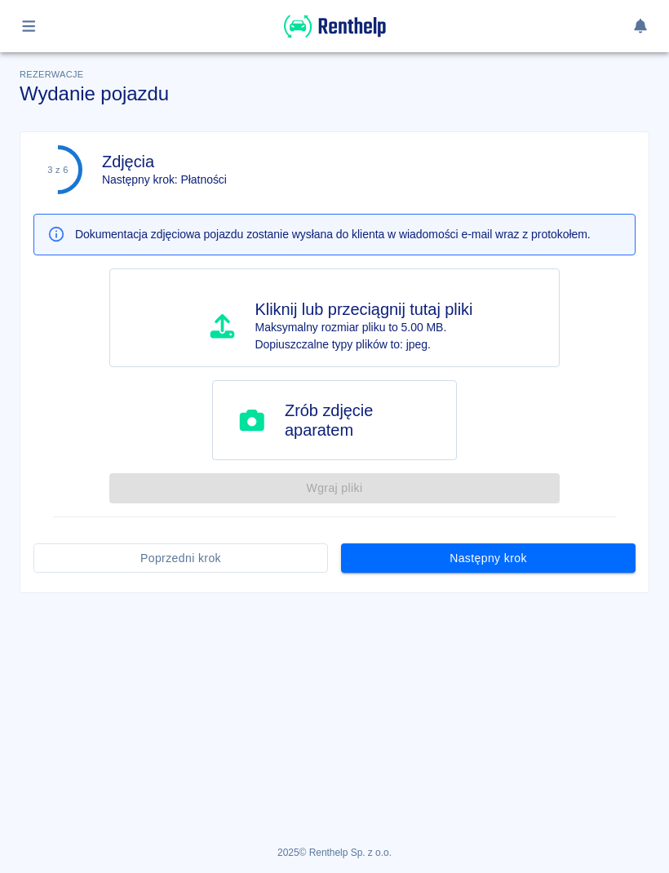
scroll to position [0, 0]
click at [602, 568] on button "Następny krok" at bounding box center [488, 559] width 295 height 30
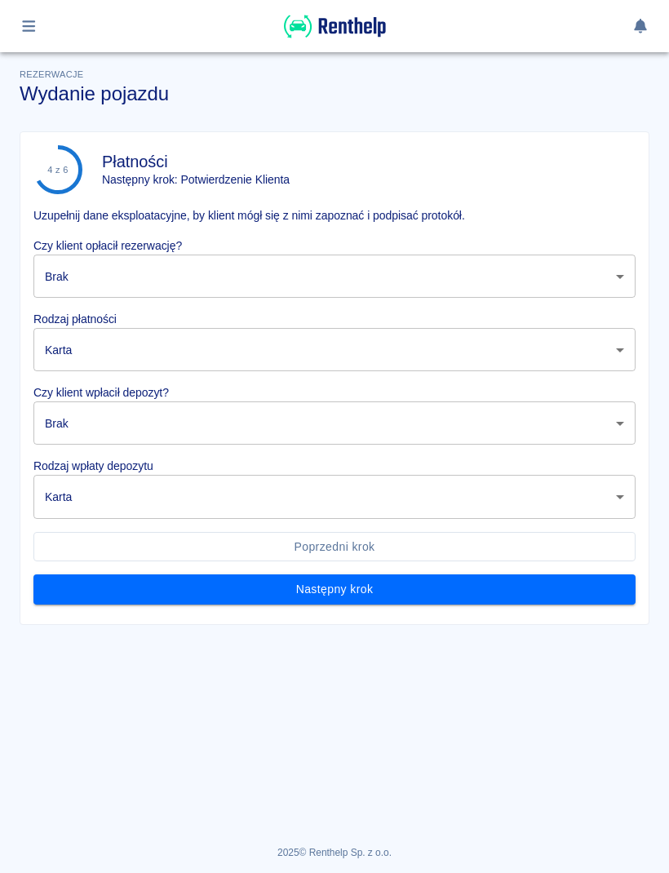
click at [534, 273] on body "Używamy plików Cookies, by zapewnić Ci najlepsze możliwe doświadczenie. Aby dow…" at bounding box center [334, 436] width 669 height 873
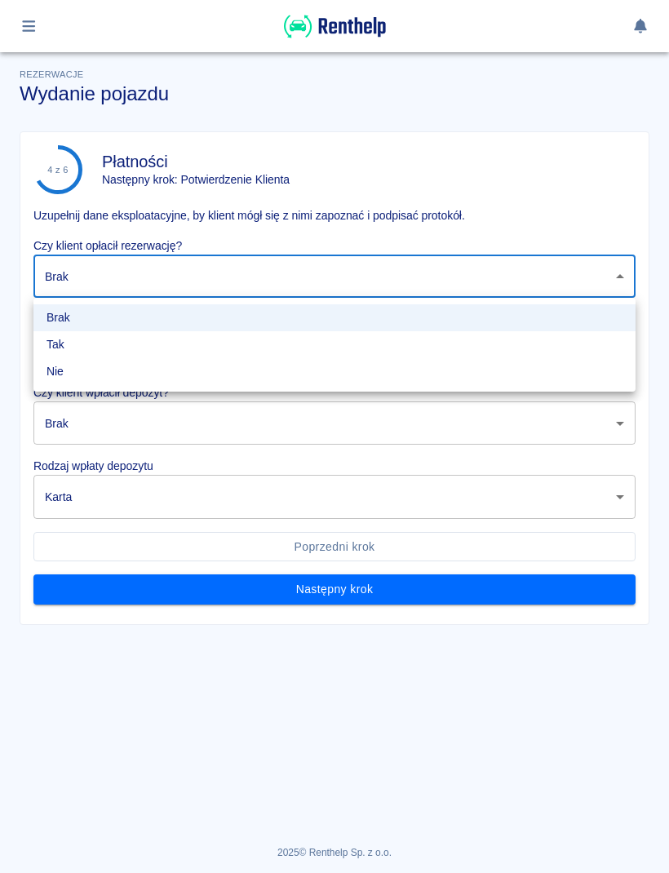
click at [164, 337] on li "Tak" at bounding box center [334, 344] width 602 height 27
type input "true"
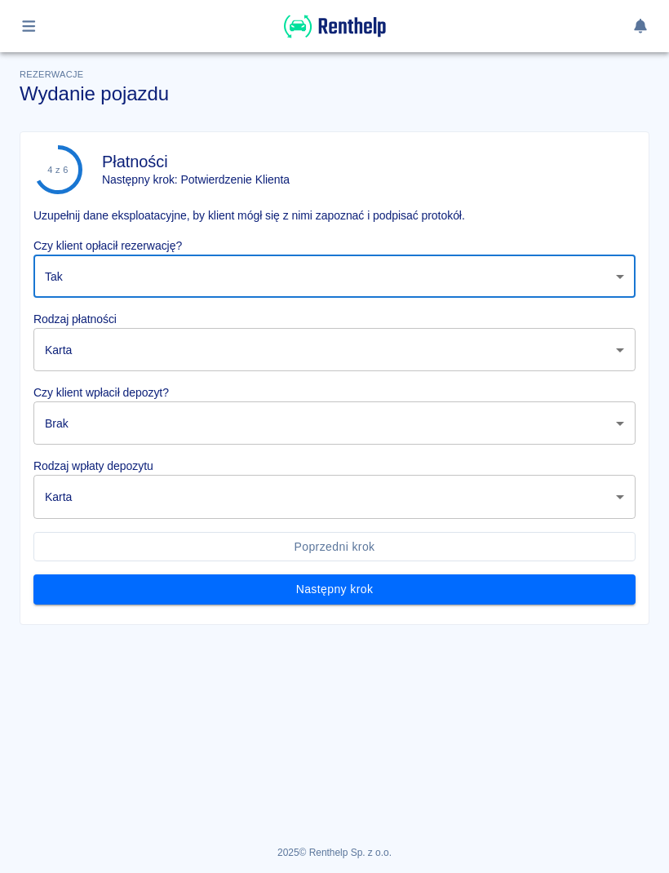
click at [198, 353] on body "Używamy plików Cookies, by zapewnić Ci najlepsze możliwe doświadczenie. Aby dow…" at bounding box center [334, 436] width 669 height 873
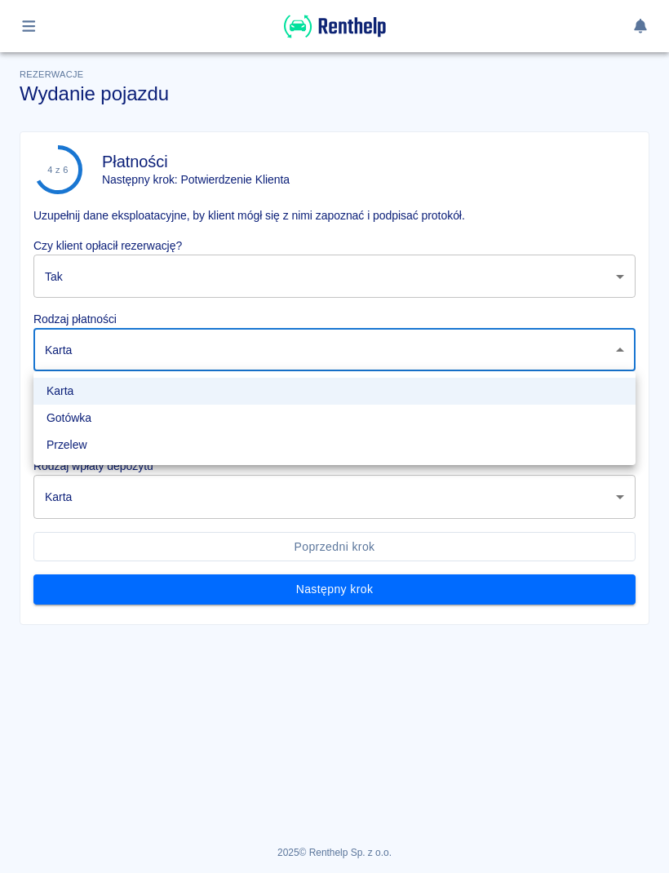
click at [122, 412] on li "Gotówka" at bounding box center [334, 418] width 602 height 27
type input "cash"
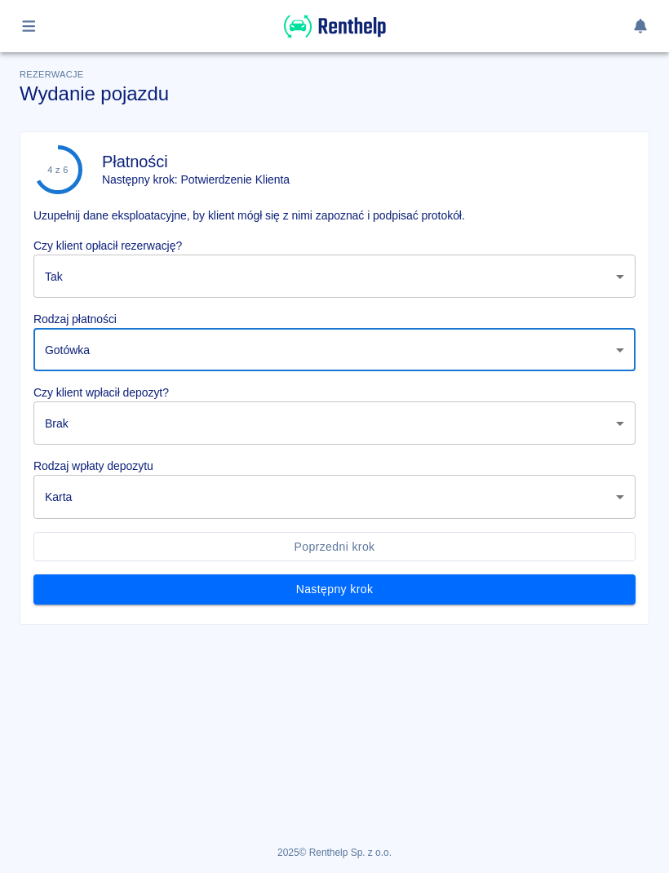
click at [162, 420] on body "Używamy plików Cookies, by zapewnić Ci najlepsze możliwe doświadczenie. Aby dow…" at bounding box center [334, 436] width 669 height 873
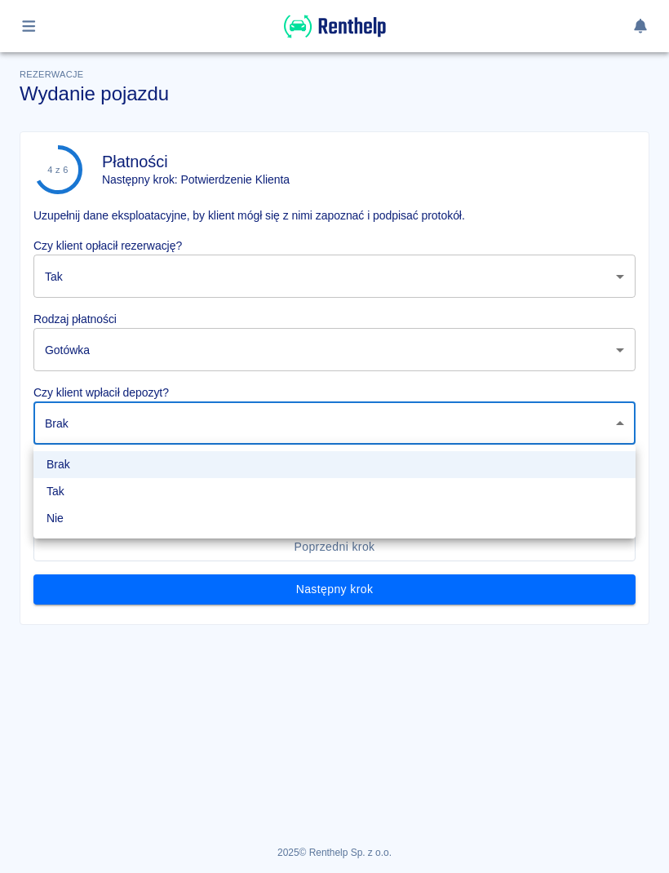
click at [111, 495] on li "Tak" at bounding box center [334, 491] width 602 height 27
type input "true"
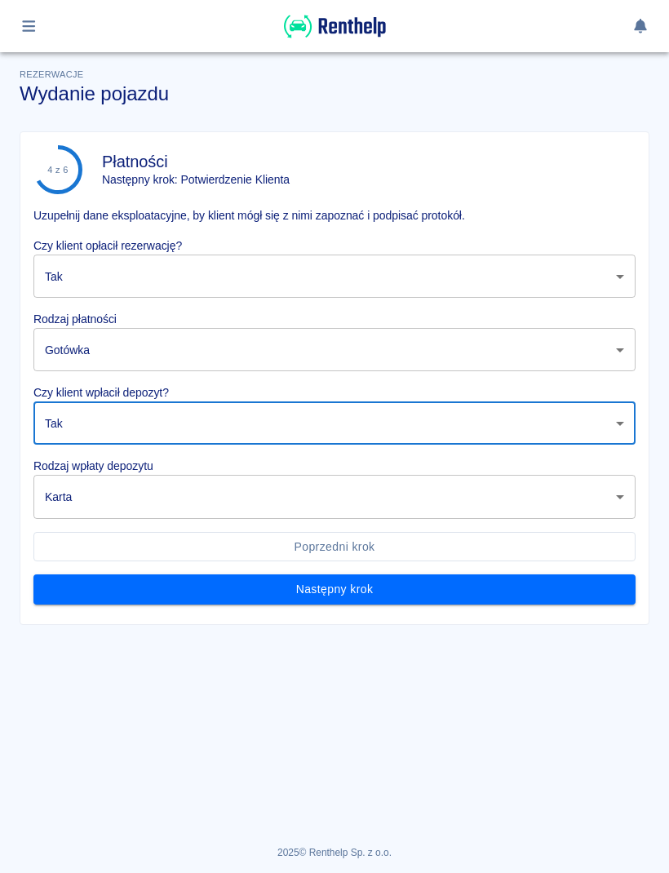
click at [160, 515] on body "Używamy plików Cookies, by zapewnić Ci najlepsze możliwe doświadczenie. Aby dow…" at bounding box center [334, 436] width 669 height 873
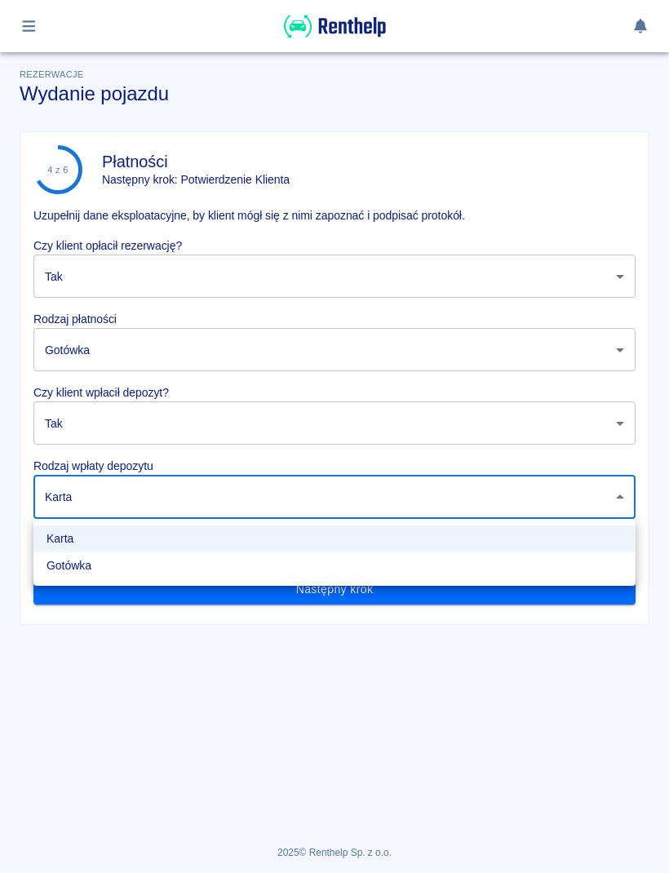
click at [142, 575] on li "Gotówka" at bounding box center [334, 566] width 602 height 27
type input "cash"
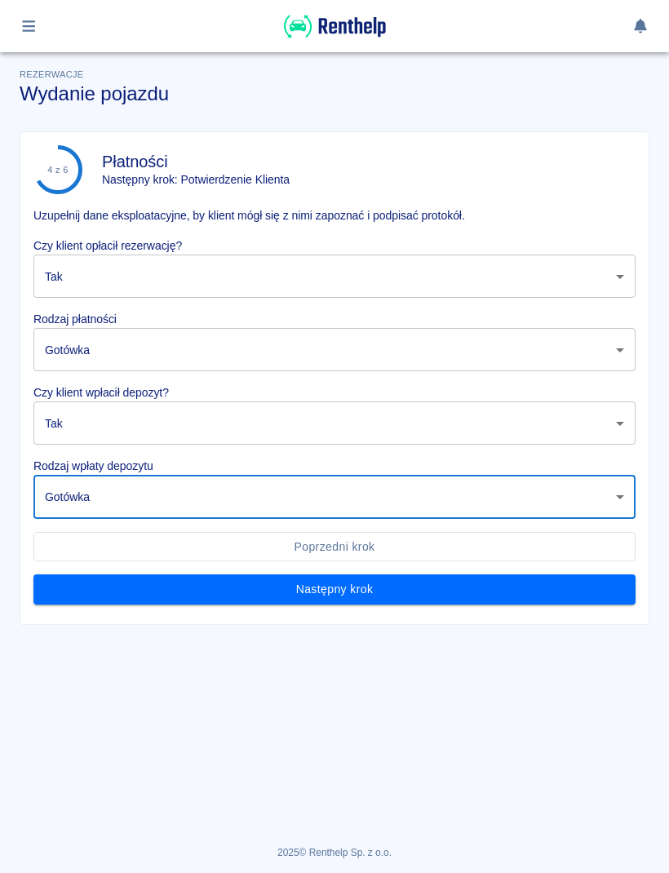
click at [423, 584] on button "Następny krok" at bounding box center [334, 590] width 602 height 30
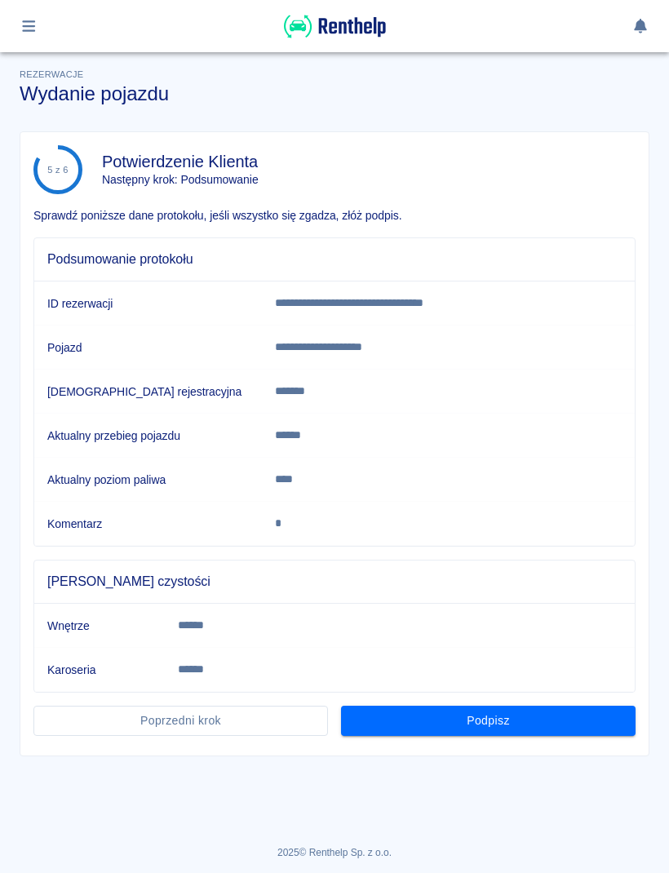
click at [562, 721] on button "Podpisz" at bounding box center [488, 721] width 295 height 30
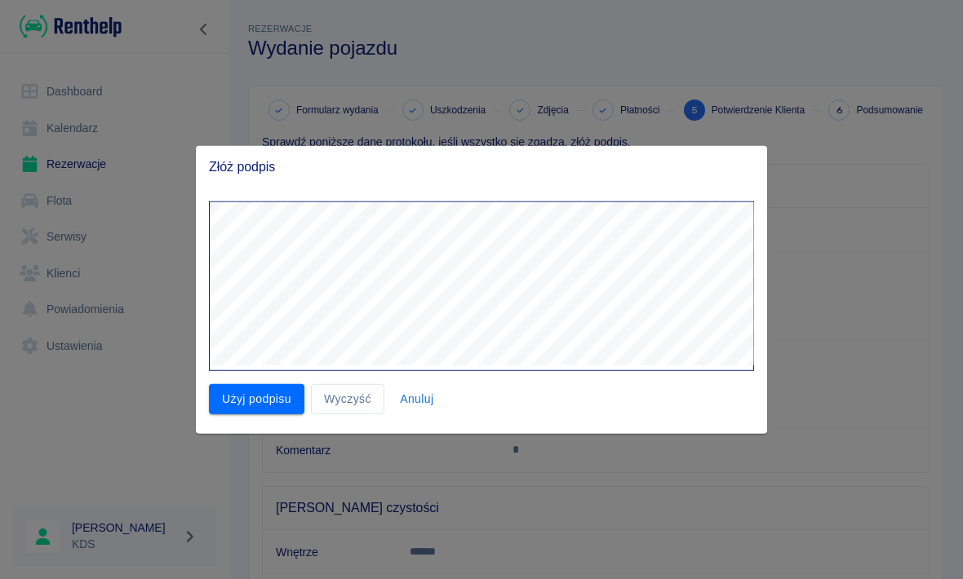
click at [283, 394] on button "Użyj podpisu" at bounding box center [256, 399] width 95 height 30
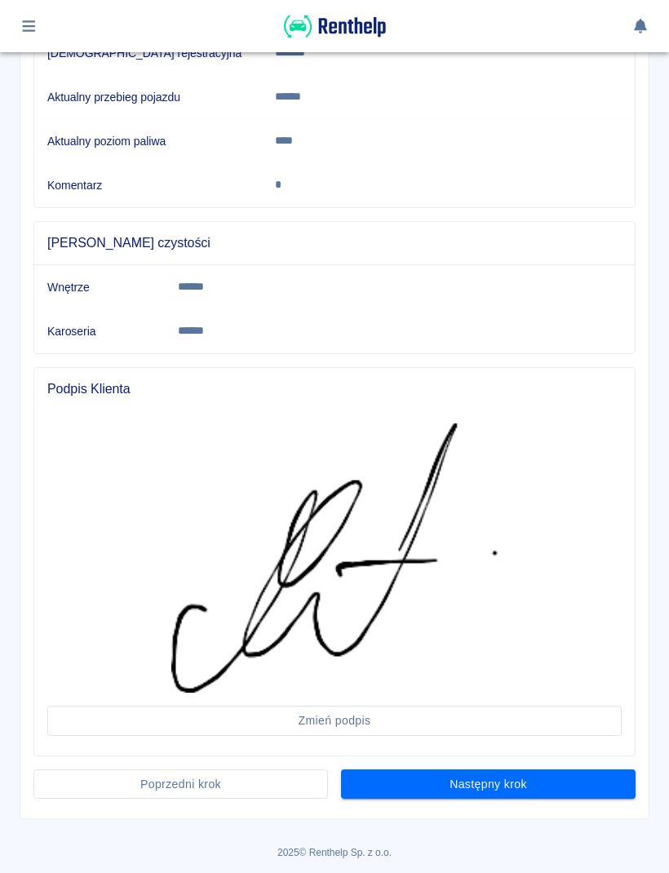
scroll to position [338, 0]
click at [569, 770] on button "Następny krok" at bounding box center [488, 785] width 295 height 30
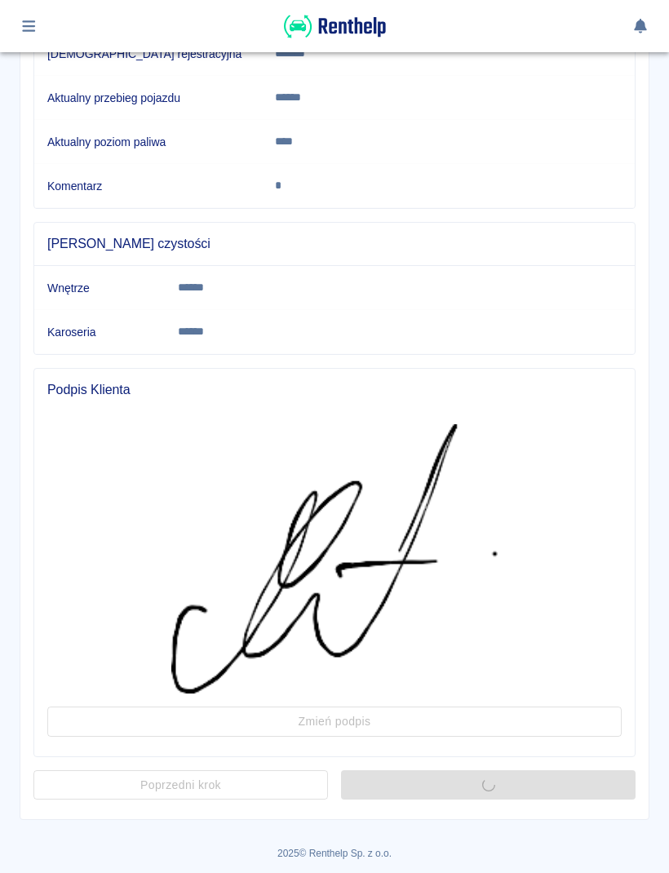
scroll to position [0, 0]
